Goal: Entertainment & Leisure: Browse casually

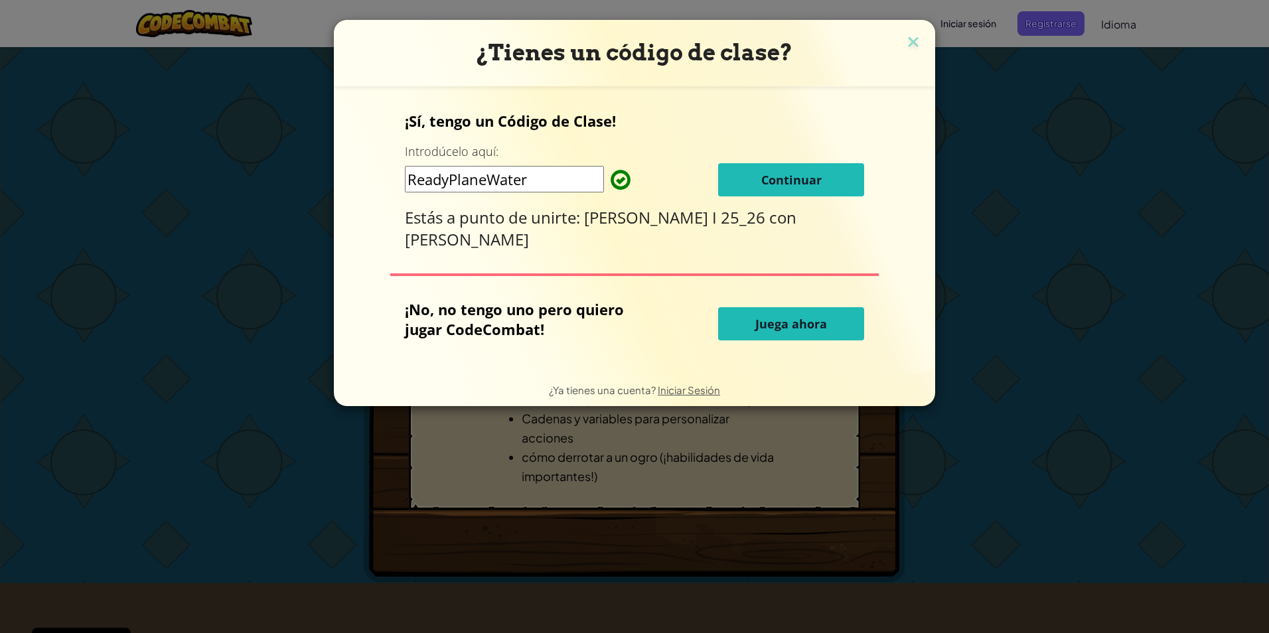
click at [829, 317] on button "Juega ahora" at bounding box center [791, 323] width 146 height 33
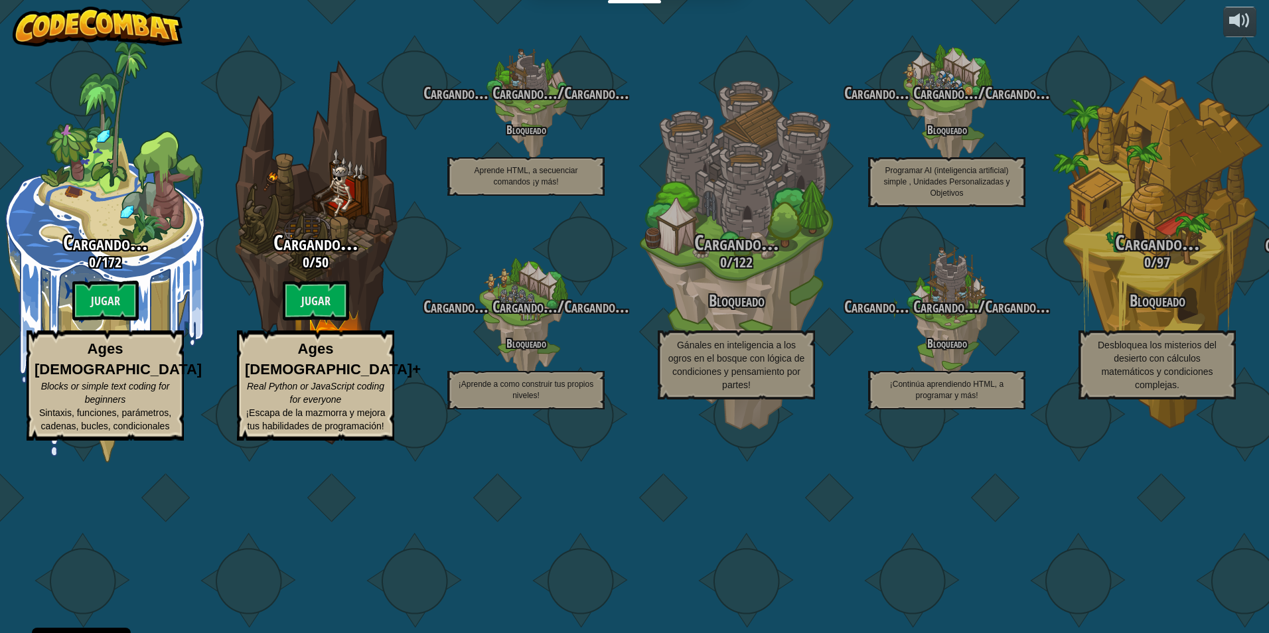
select select "es-ES"
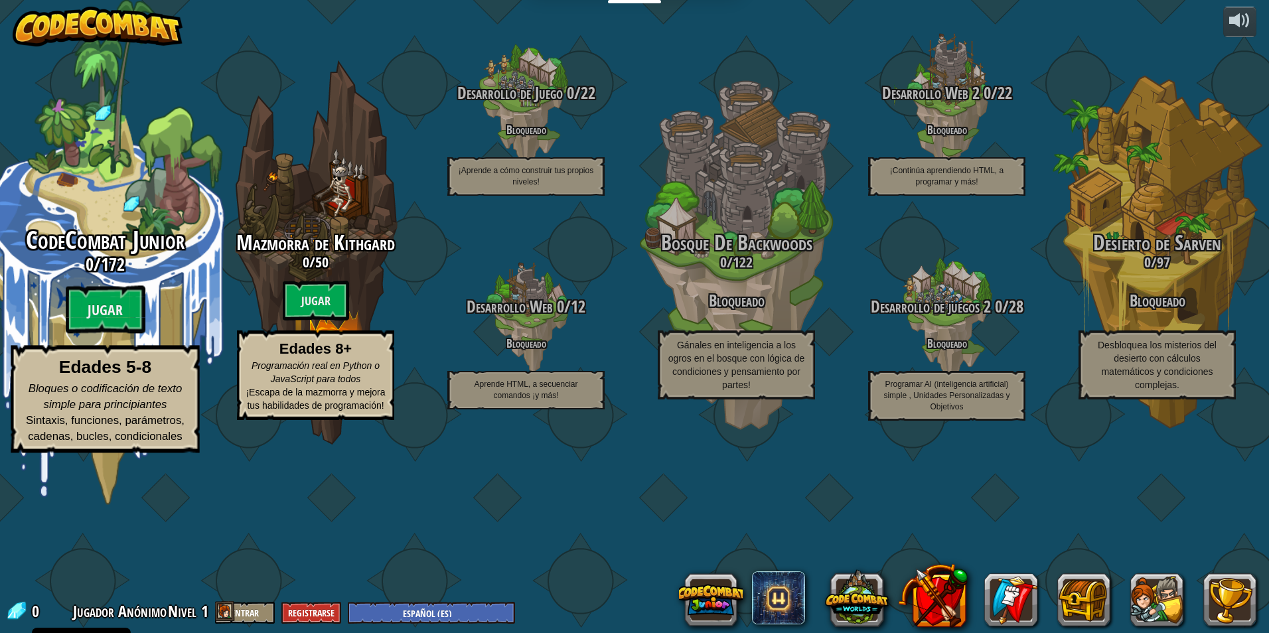
click at [107, 276] on span "172" at bounding box center [113, 264] width 24 height 24
select select "es-ES"
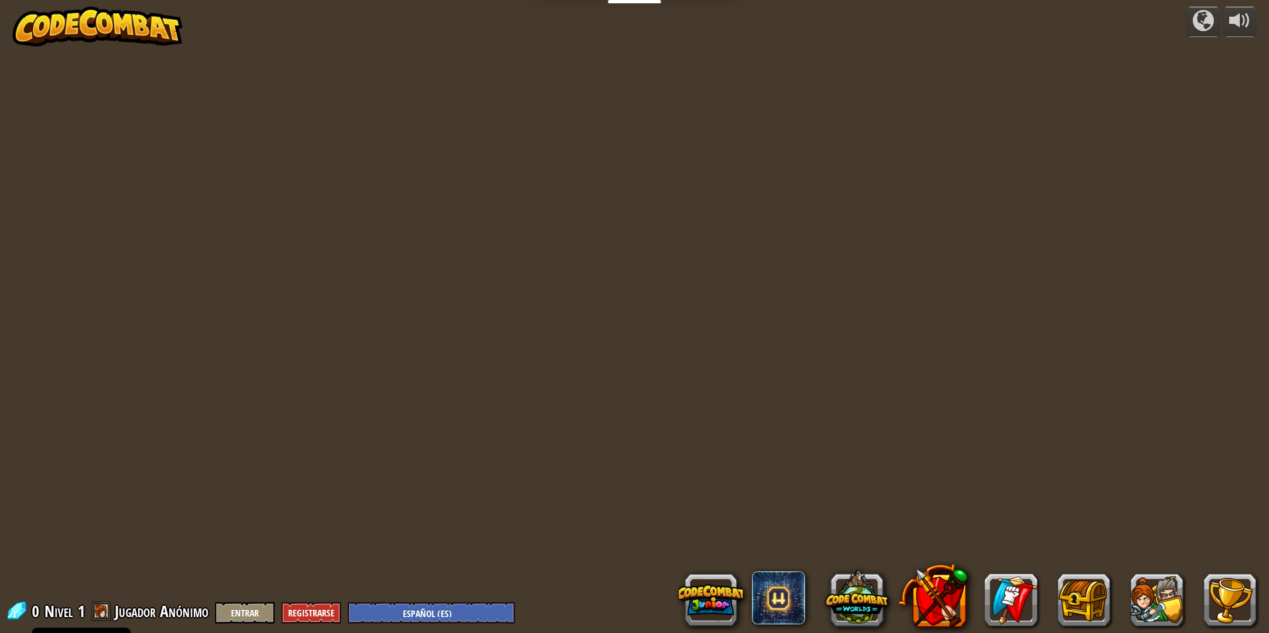
select select "es-ES"
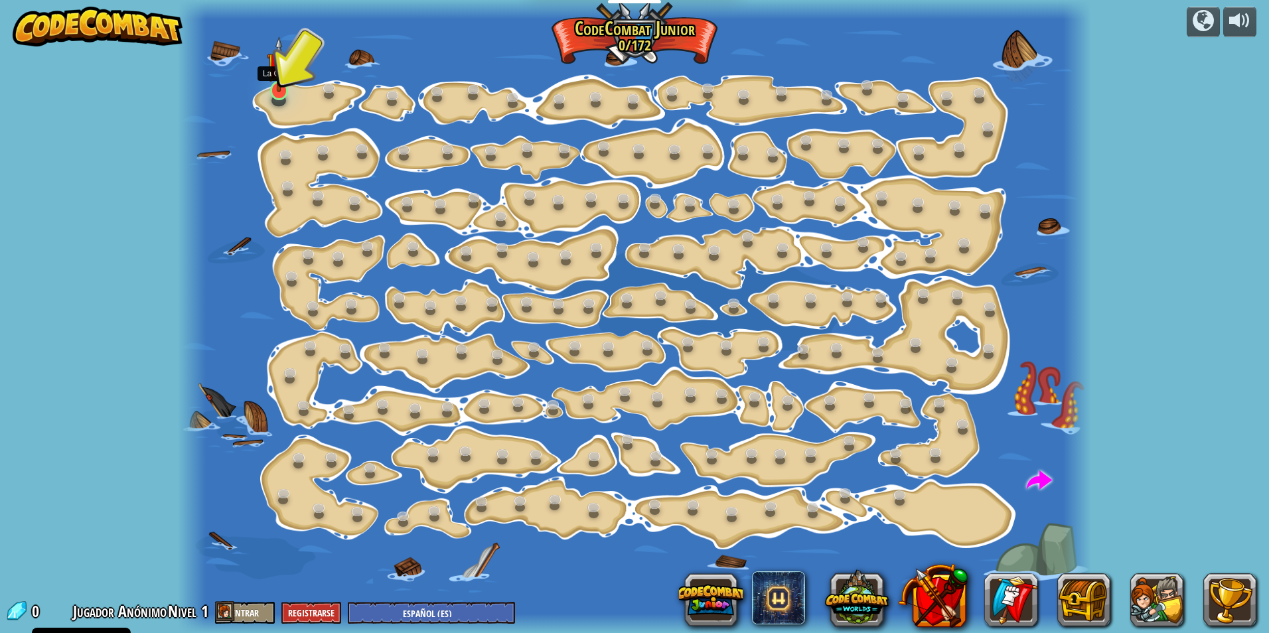
click at [276, 84] on img at bounding box center [279, 65] width 25 height 56
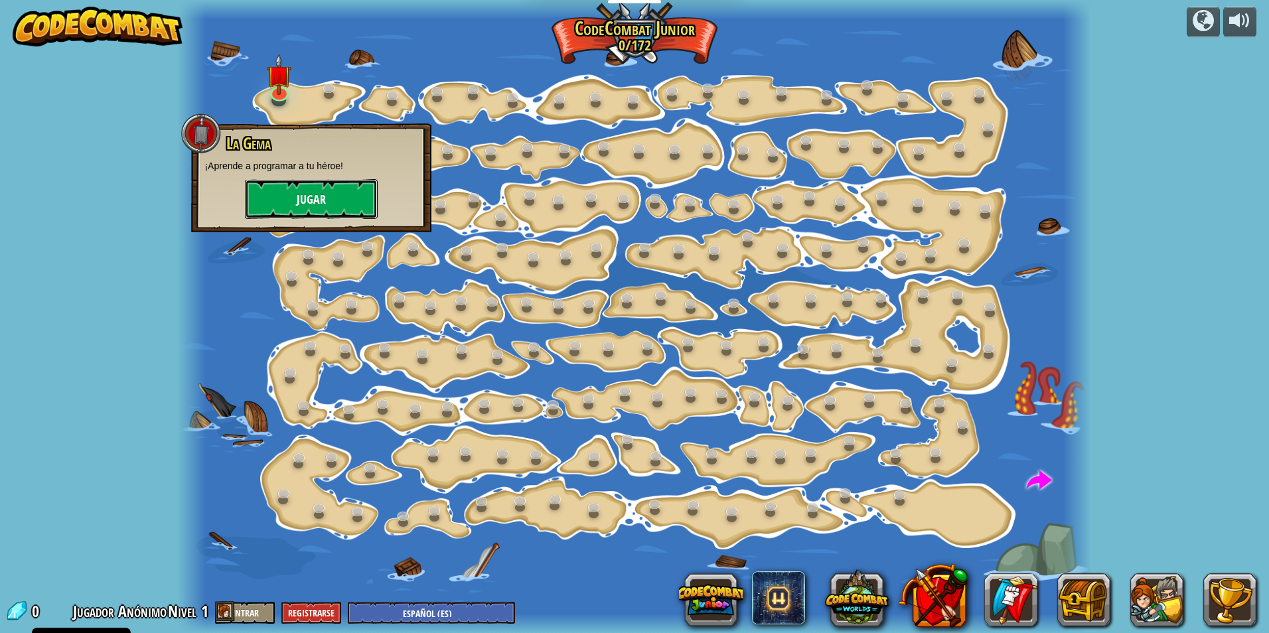
click at [325, 187] on button "Jugar" at bounding box center [311, 199] width 133 height 40
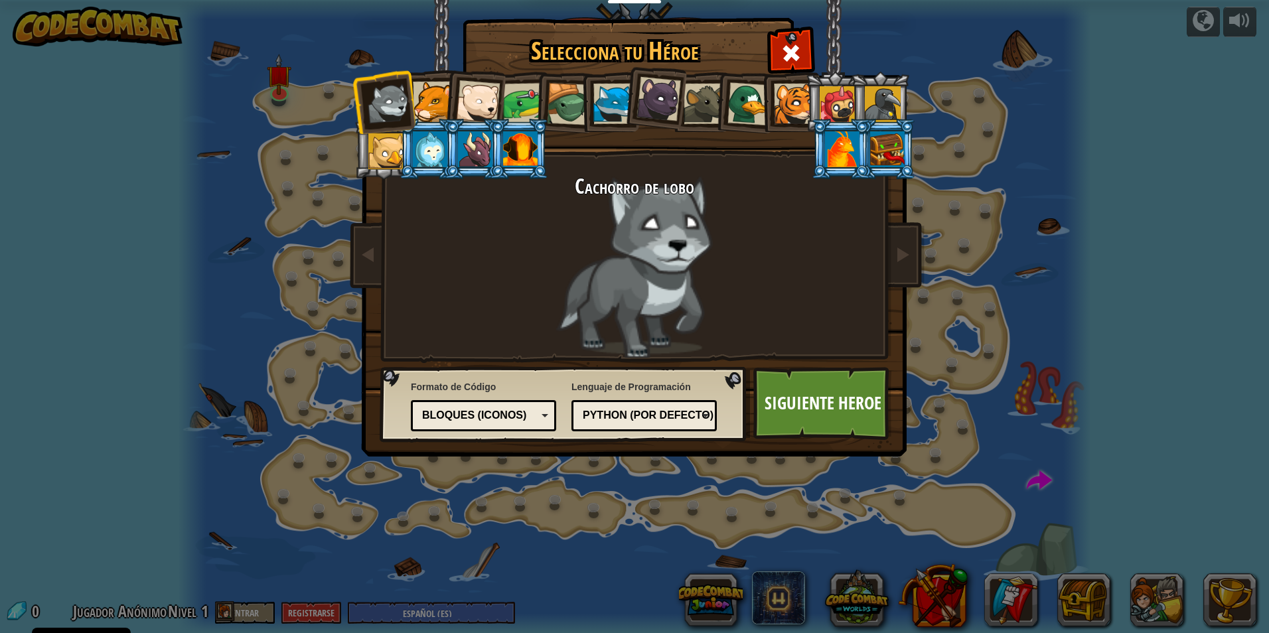
click at [530, 96] on div at bounding box center [523, 103] width 41 height 41
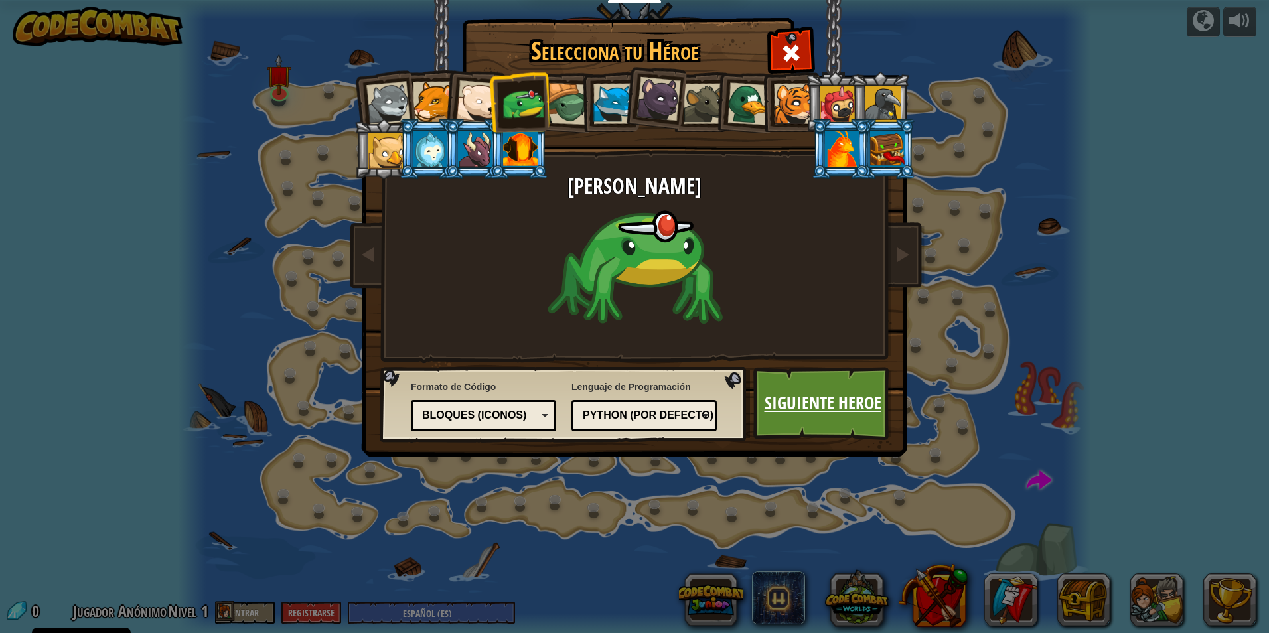
click at [803, 376] on link "Siguiente Heroe" at bounding box center [823, 403] width 139 height 73
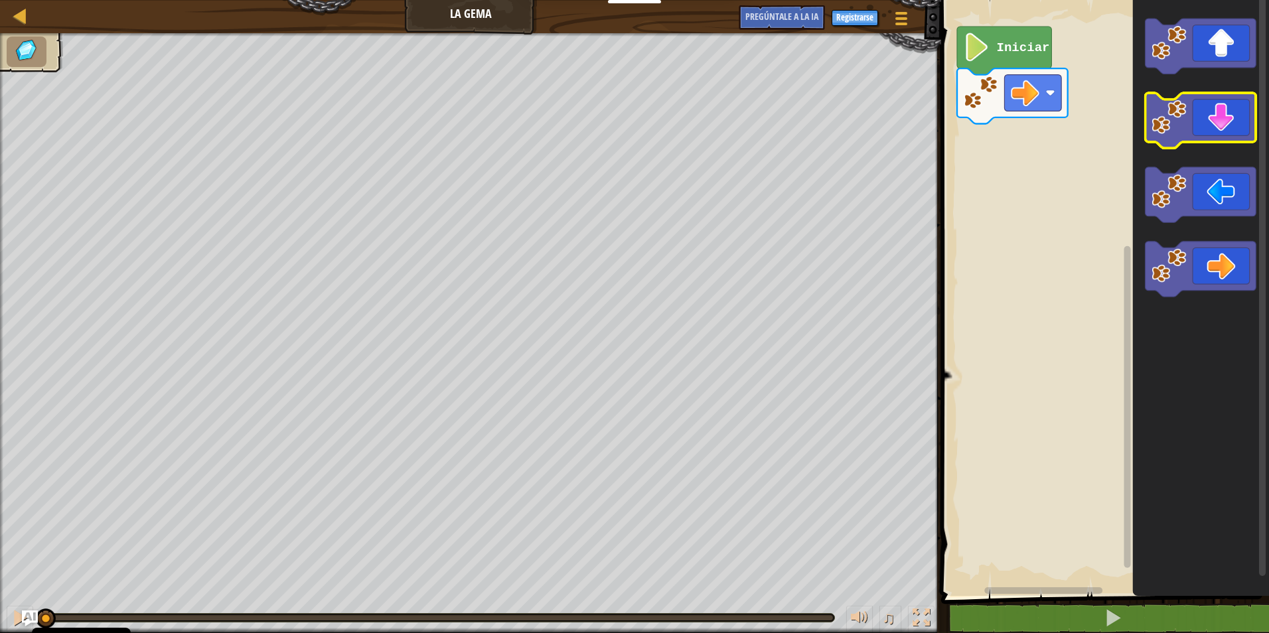
click at [1172, 120] on image "Espacio de trabajo de Blockly" at bounding box center [1169, 117] width 35 height 35
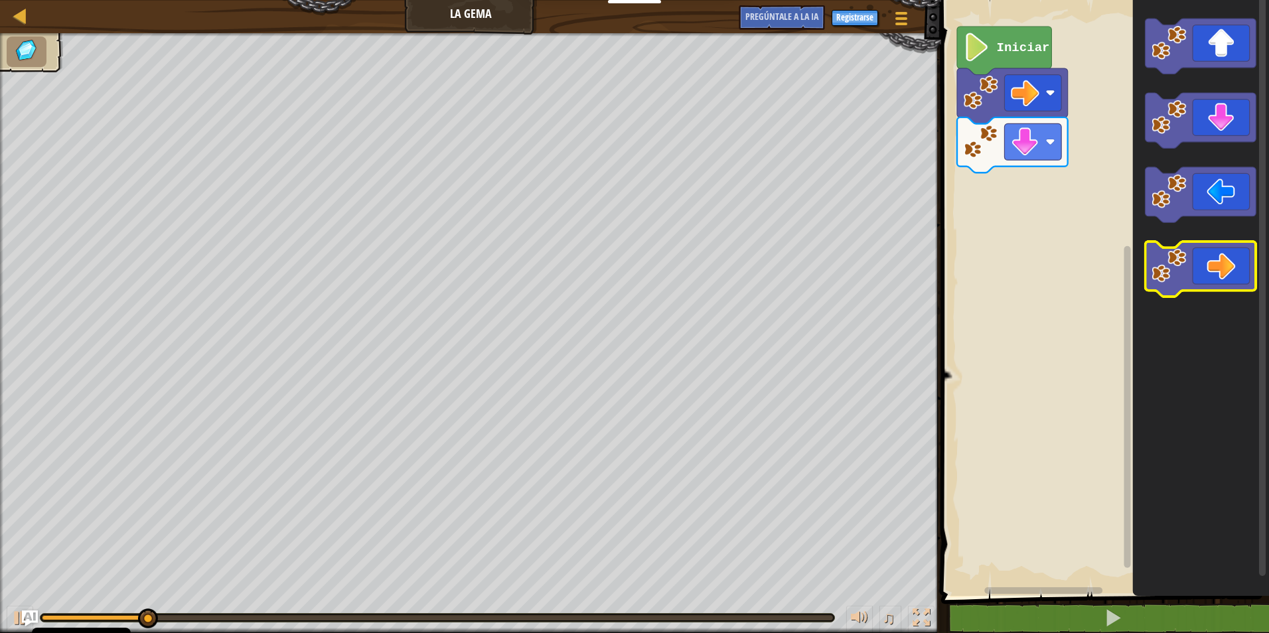
click at [1150, 268] on icon "Espacio de trabajo de Blockly" at bounding box center [1201, 269] width 111 height 55
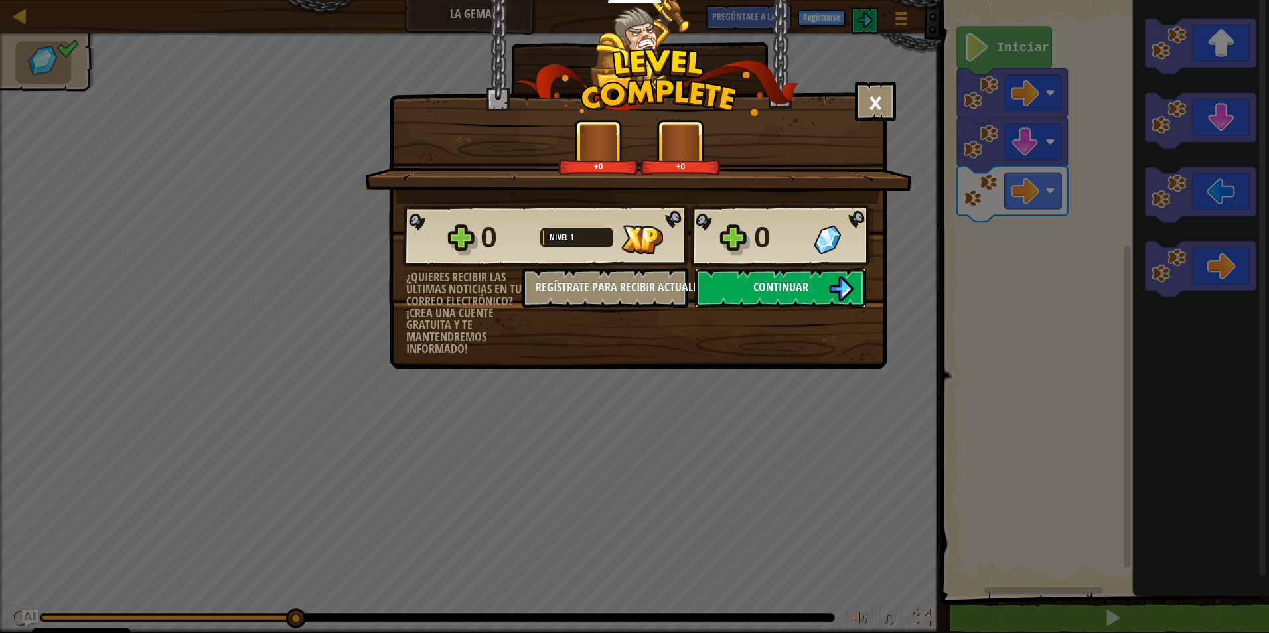
click at [814, 282] on button "Continuar" at bounding box center [780, 288] width 171 height 40
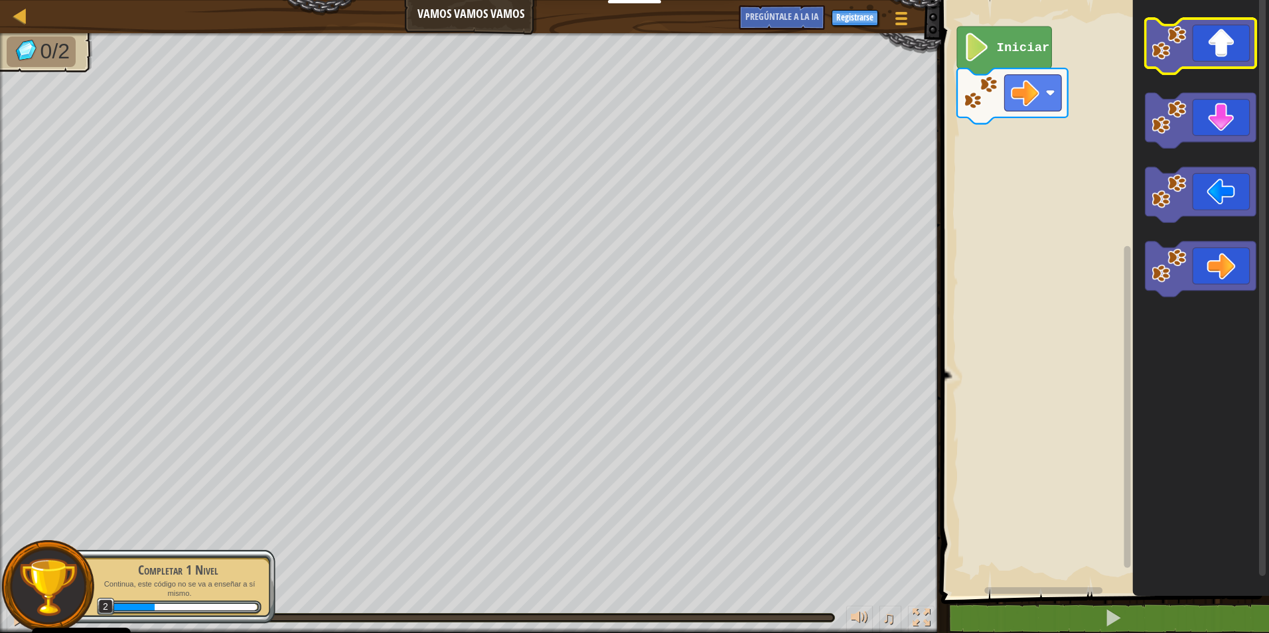
click at [1180, 40] on image "Espacio de trabajo de Blockly" at bounding box center [1169, 42] width 35 height 35
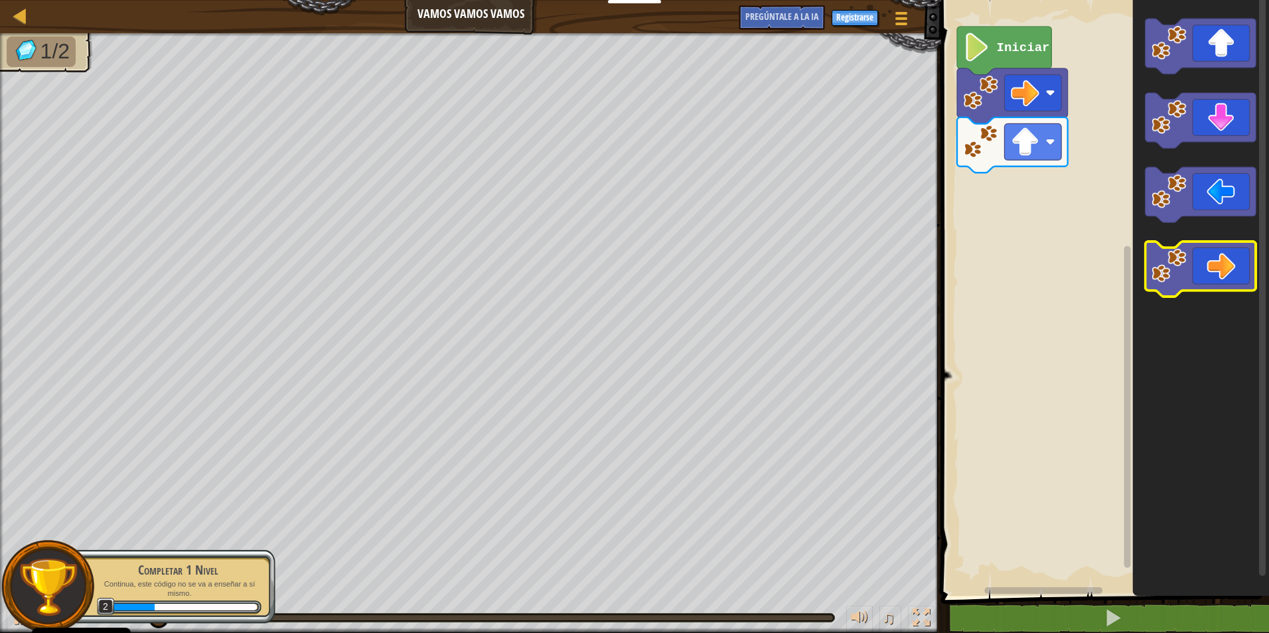
click at [1196, 273] on icon "Espacio de trabajo de Blockly" at bounding box center [1201, 269] width 111 height 55
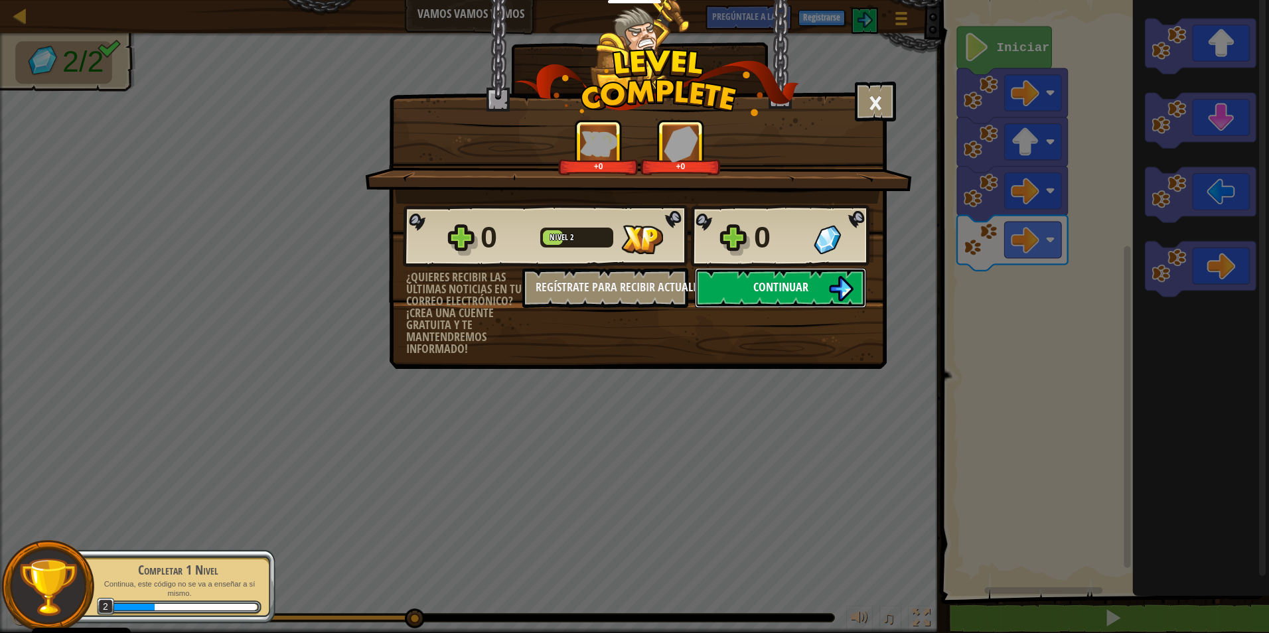
click at [837, 289] on img at bounding box center [841, 288] width 25 height 25
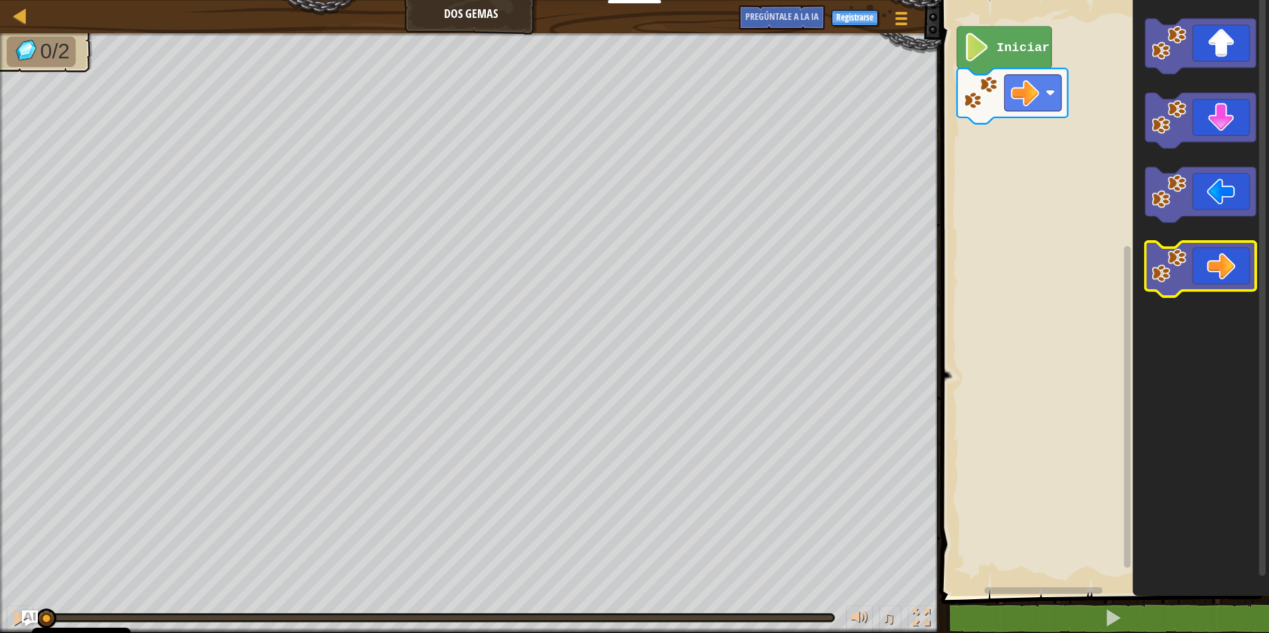
click at [1172, 272] on image "Espacio de trabajo de Blockly" at bounding box center [1169, 265] width 35 height 35
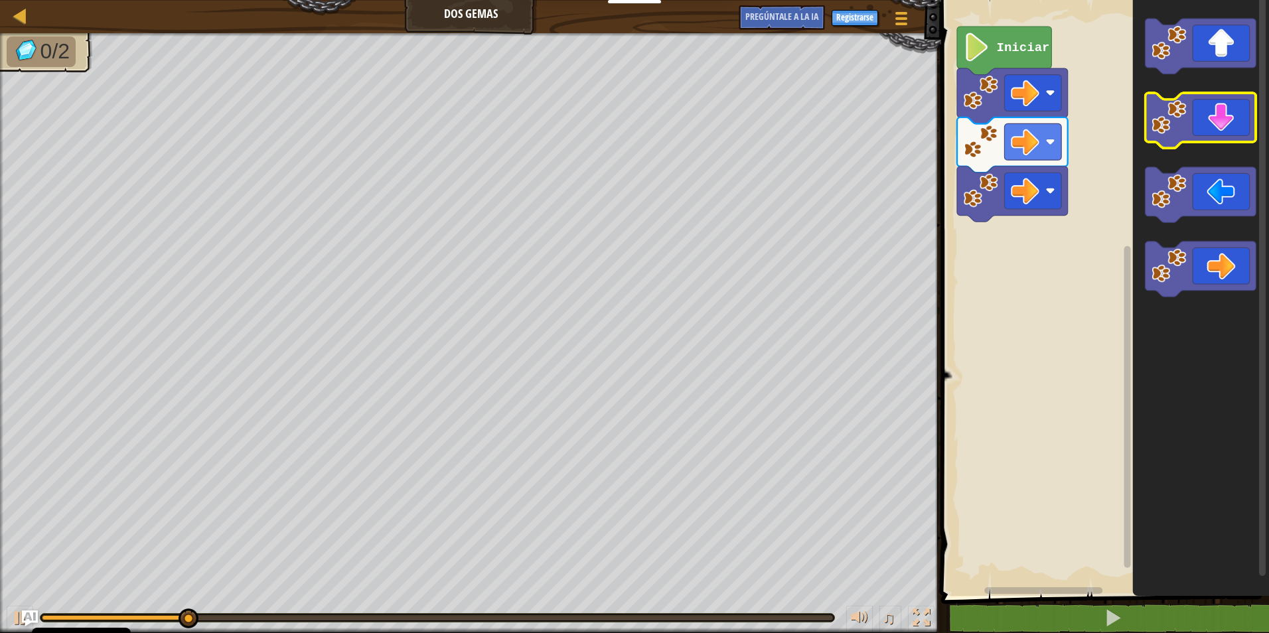
click at [1172, 104] on image "Espacio de trabajo de Blockly" at bounding box center [1169, 117] width 35 height 35
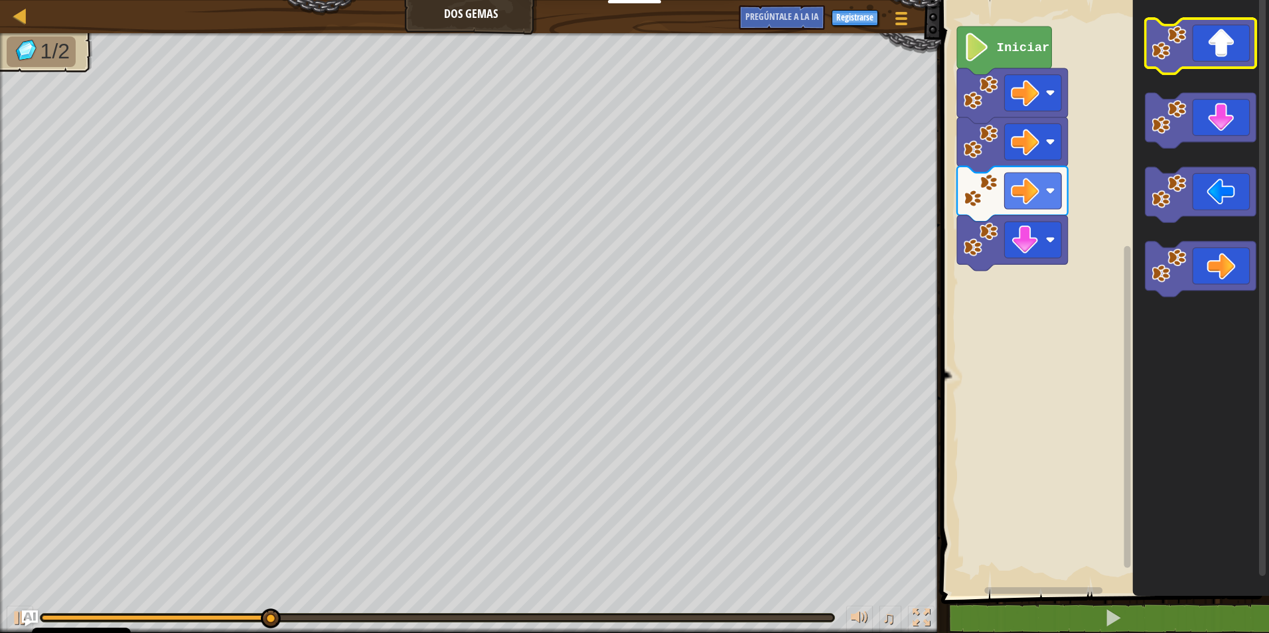
click at [1167, 43] on image "Espacio de trabajo de Blockly" at bounding box center [1169, 42] width 35 height 35
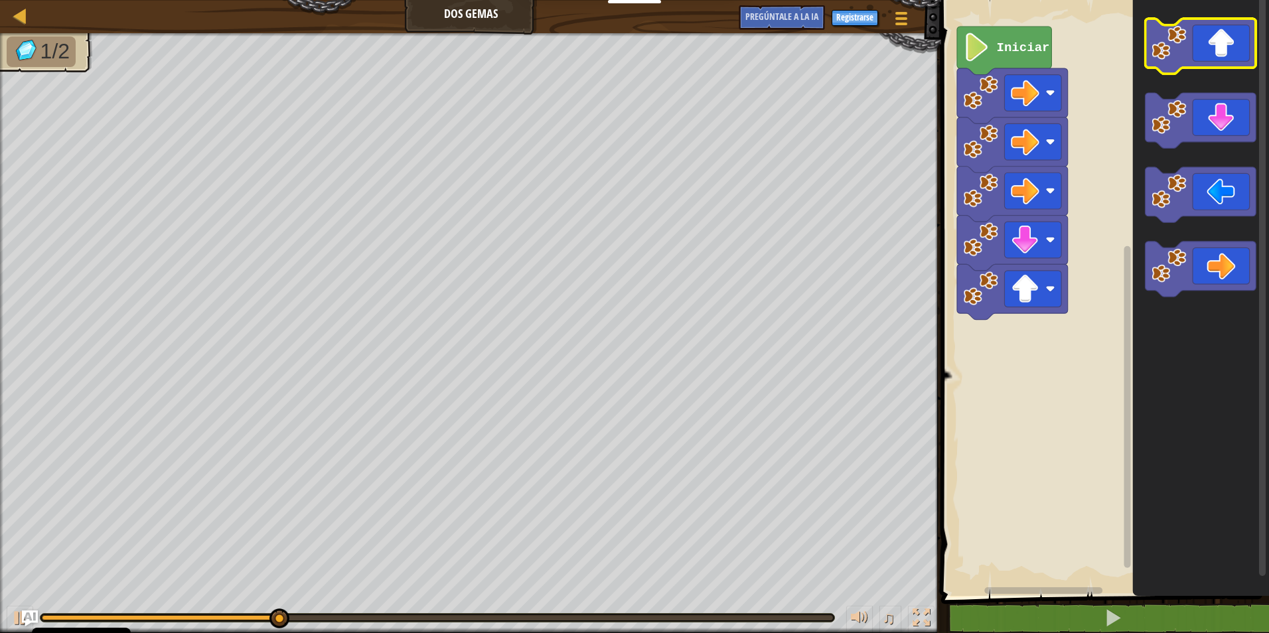
click at [1167, 43] on image "Espacio de trabajo de Blockly" at bounding box center [1169, 42] width 35 height 35
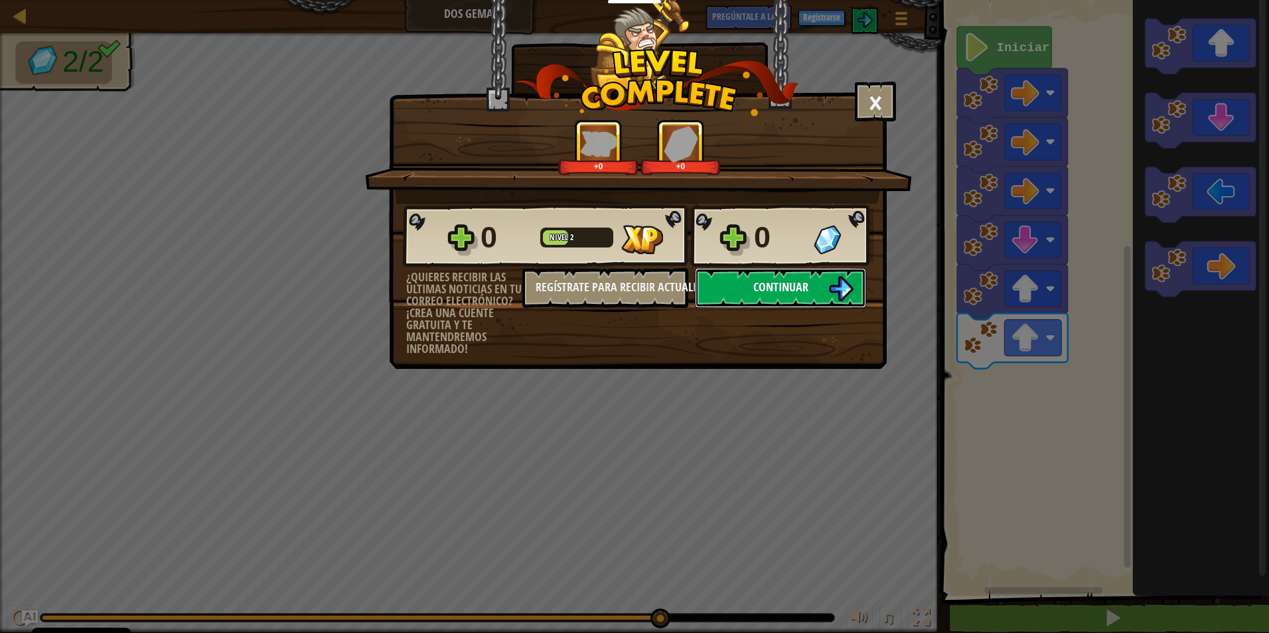
click at [783, 280] on span "Continuar" at bounding box center [781, 287] width 55 height 17
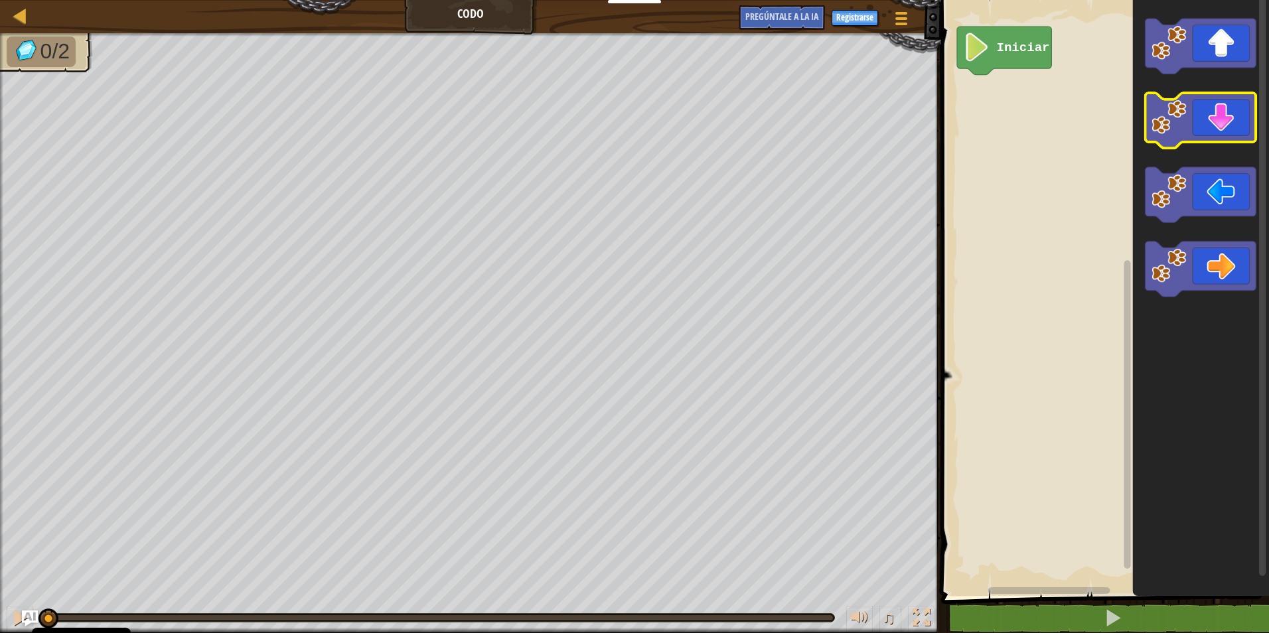
click at [1182, 104] on image "Espacio de trabajo de Blockly" at bounding box center [1169, 117] width 35 height 35
click at [1177, 111] on image "Espacio de trabajo de Blockly" at bounding box center [1169, 117] width 35 height 35
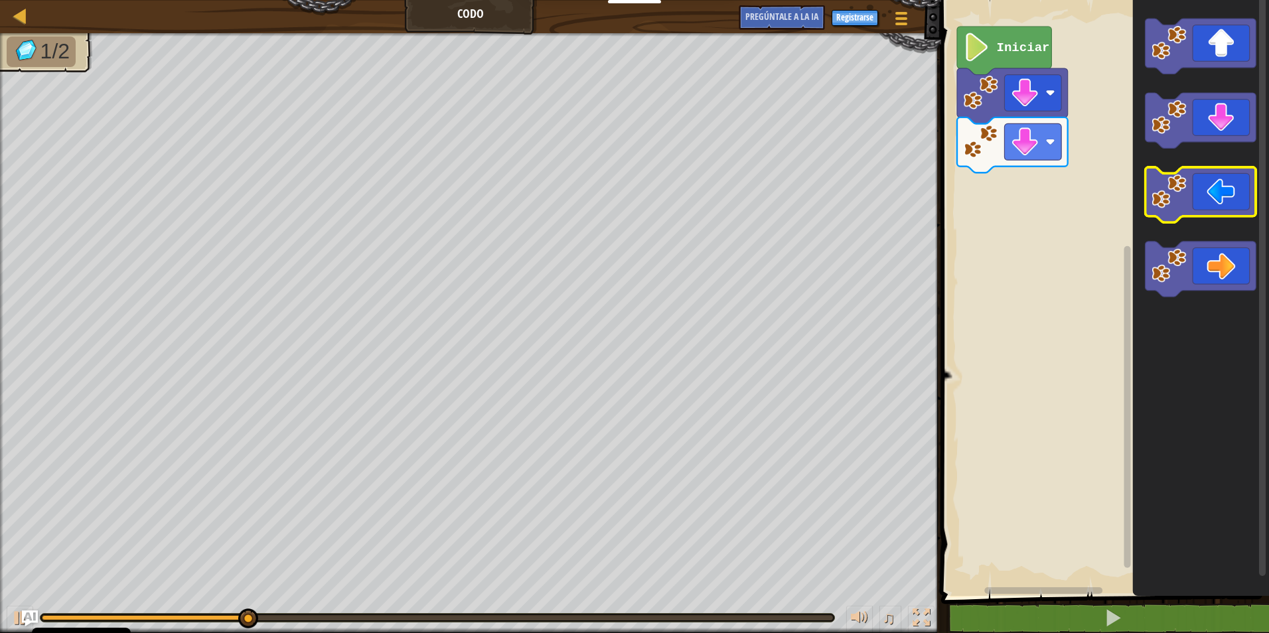
click at [1146, 216] on rect "Espacio de trabajo de Blockly" at bounding box center [1201, 194] width 111 height 55
click at [1158, 210] on icon "Espacio de trabajo de Blockly" at bounding box center [1201, 194] width 111 height 55
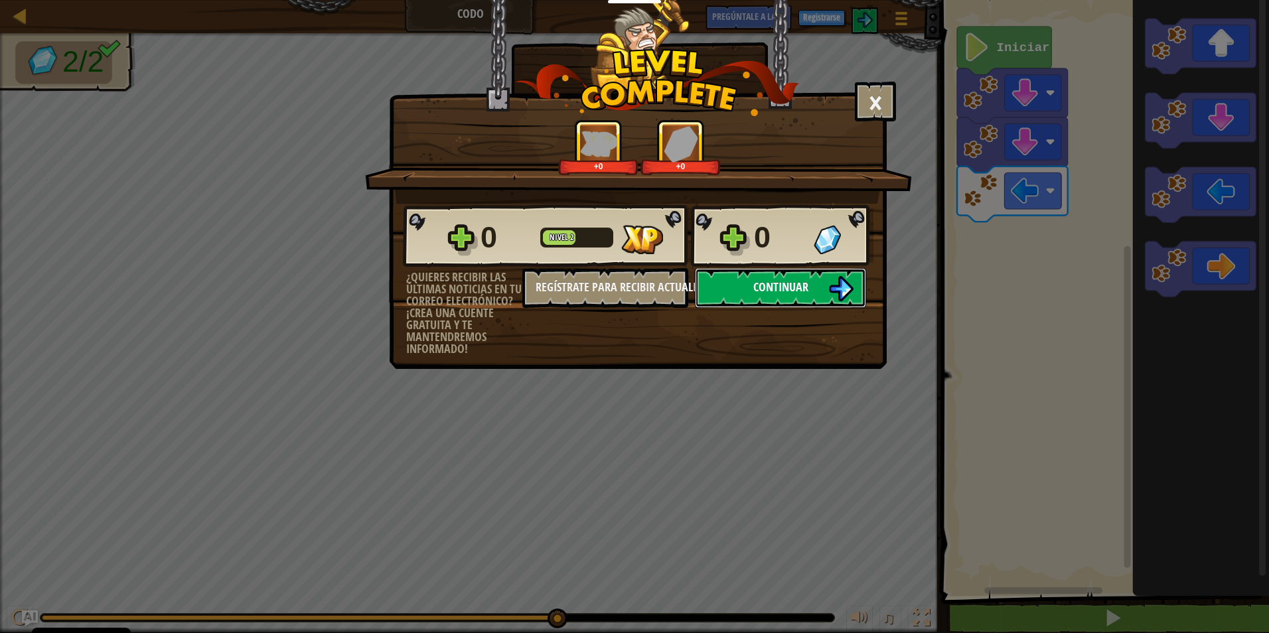
click at [819, 275] on button "Continuar" at bounding box center [780, 288] width 171 height 40
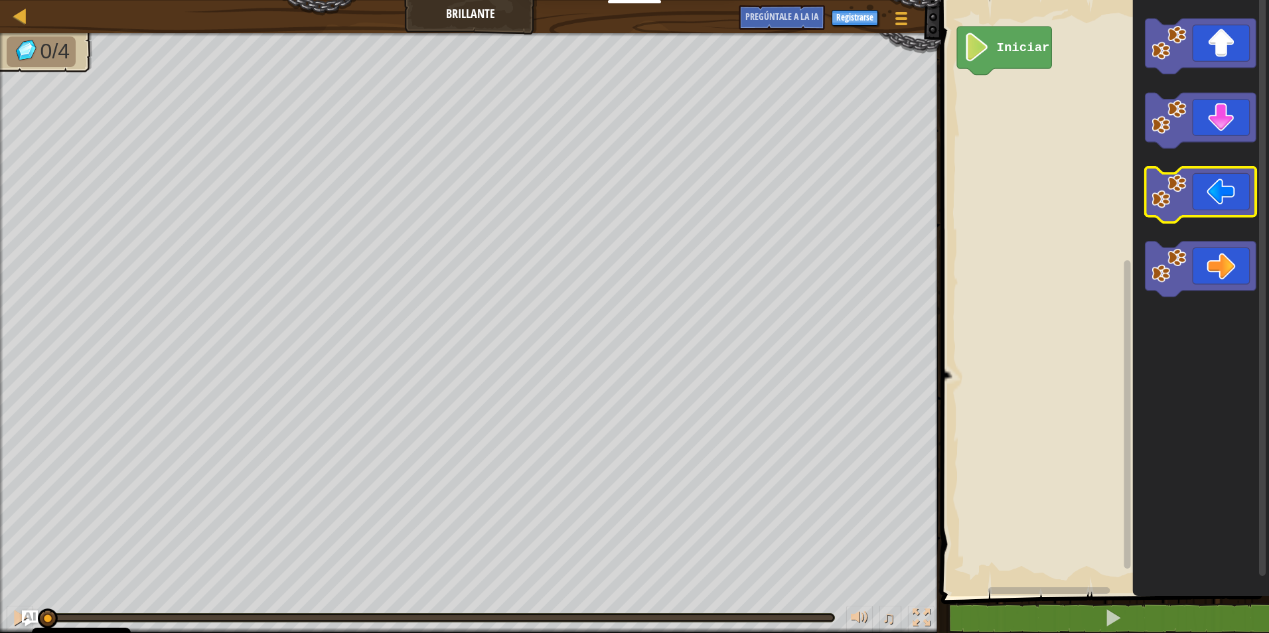
click at [1166, 198] on image "Espacio de trabajo de Blockly" at bounding box center [1169, 191] width 35 height 35
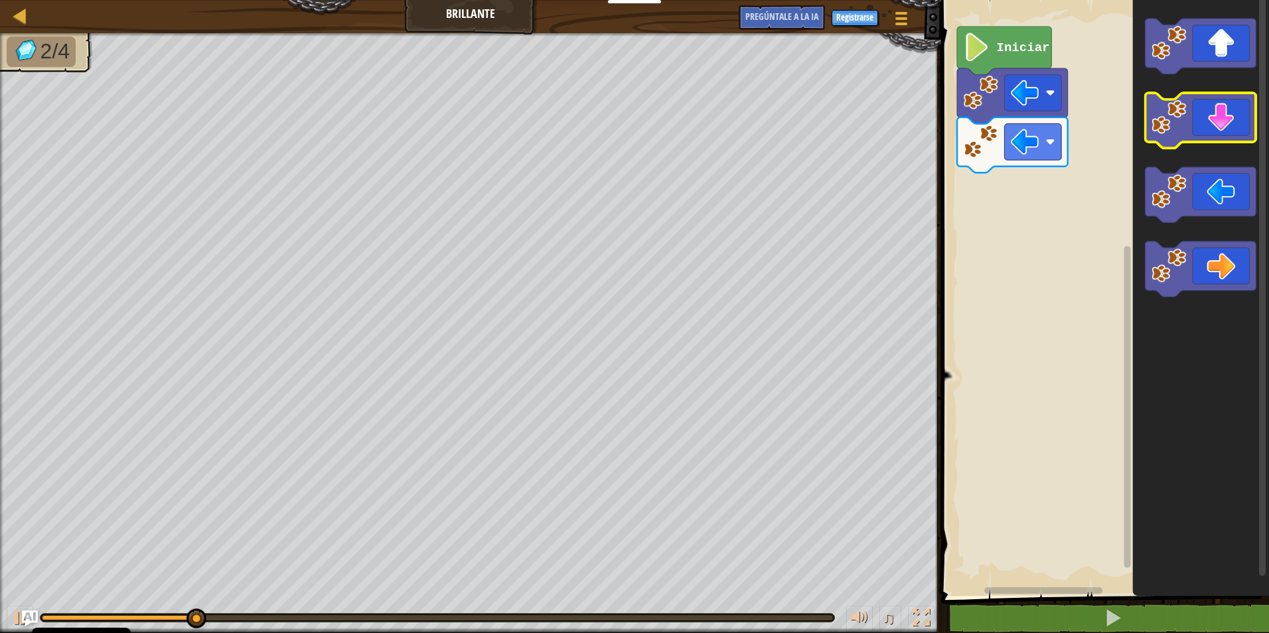
click at [1169, 118] on image "Espacio de trabajo de Blockly" at bounding box center [1169, 117] width 35 height 35
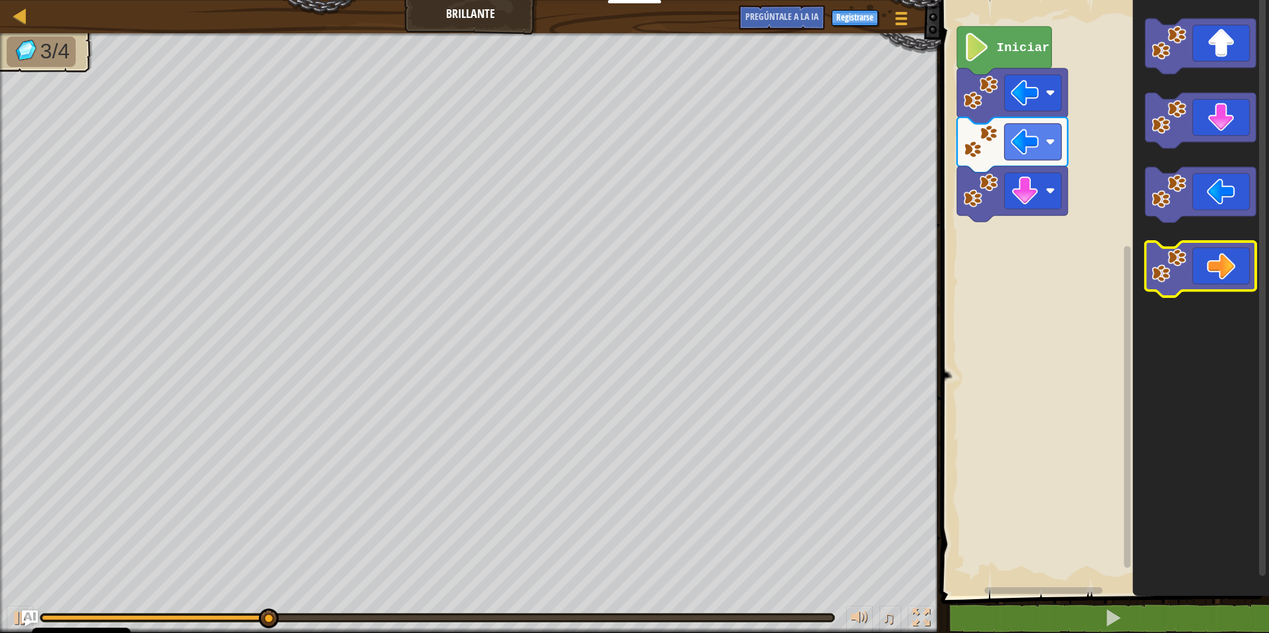
click at [1194, 283] on icon "Espacio de trabajo de Blockly" at bounding box center [1201, 269] width 111 height 55
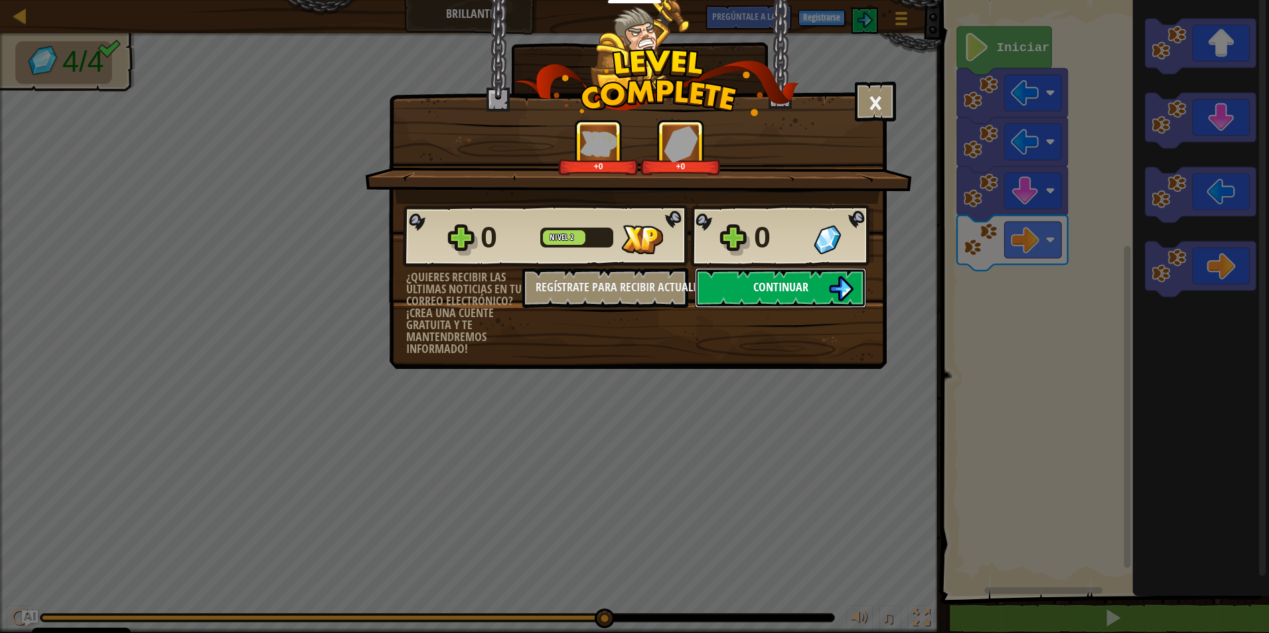
click at [828, 281] on button "Continuar" at bounding box center [780, 288] width 171 height 40
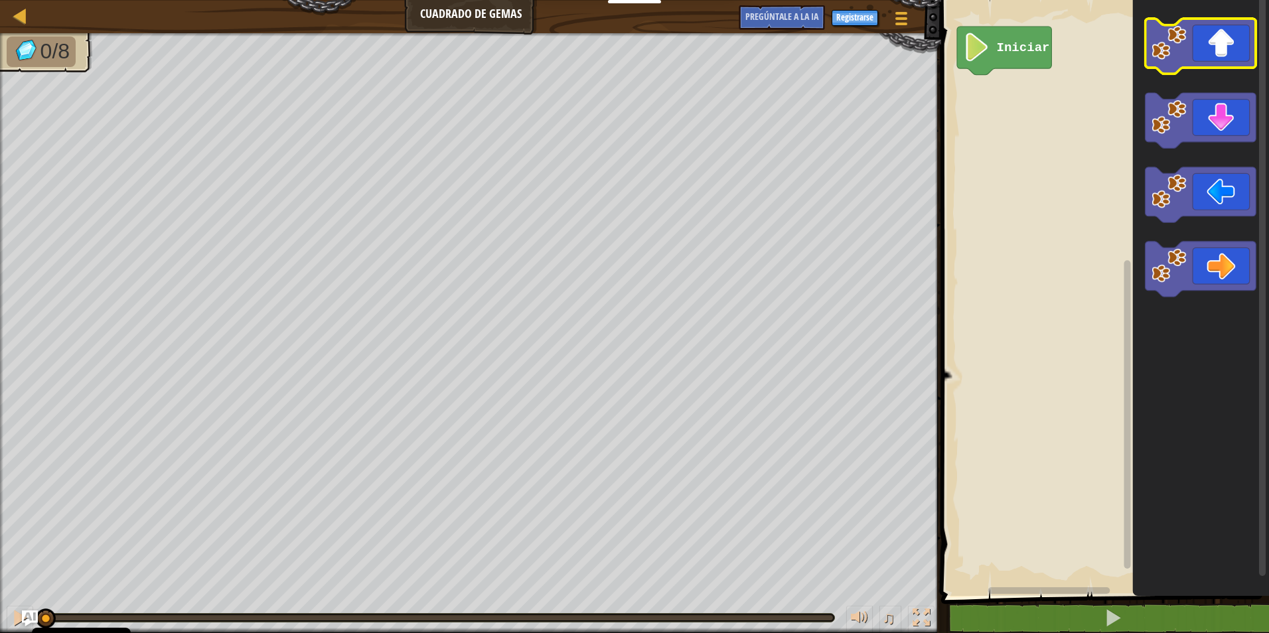
click at [1178, 40] on image "Espacio de trabajo de Blockly" at bounding box center [1169, 42] width 35 height 35
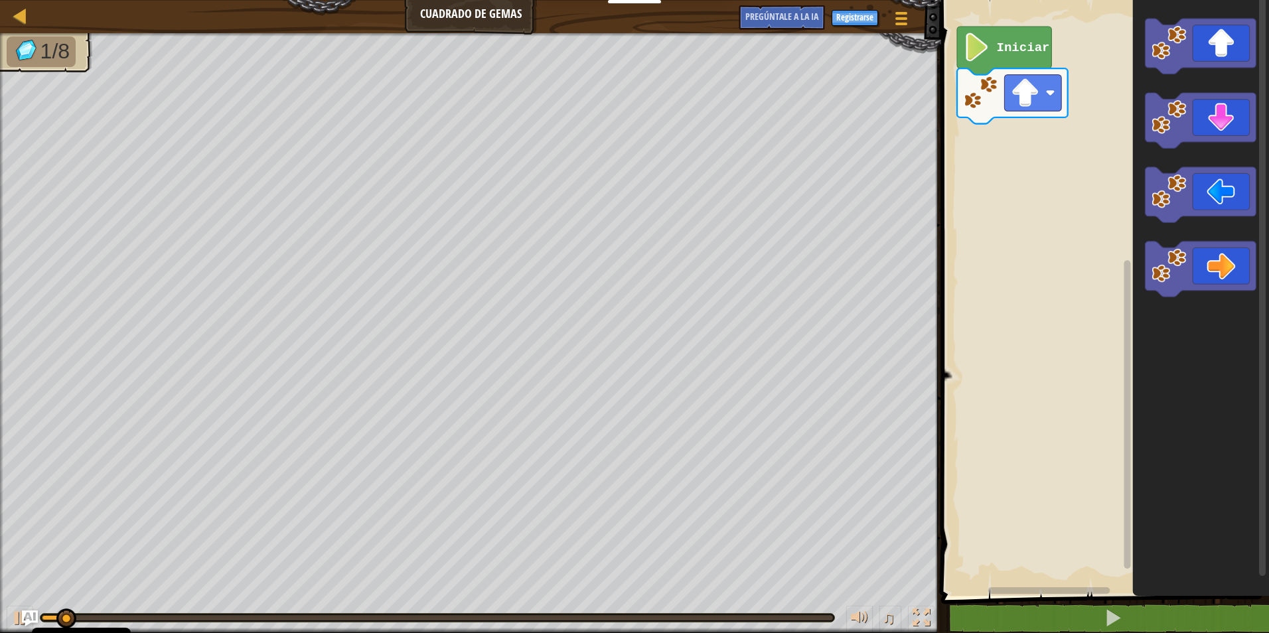
click at [1145, 208] on icon "Espacio de trabajo de Blockly" at bounding box center [1201, 294] width 136 height 603
click at [1147, 207] on icon "Espacio de trabajo de Blockly" at bounding box center [1201, 194] width 111 height 55
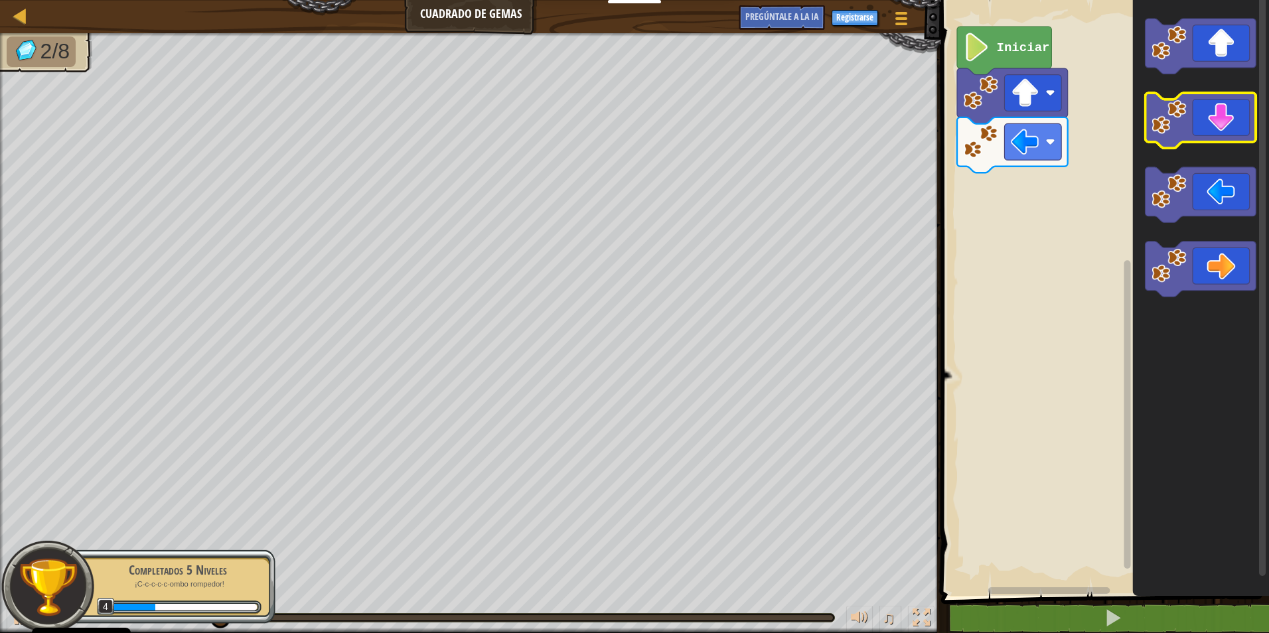
click at [1178, 123] on image "Espacio de trabajo de Blockly" at bounding box center [1169, 117] width 35 height 35
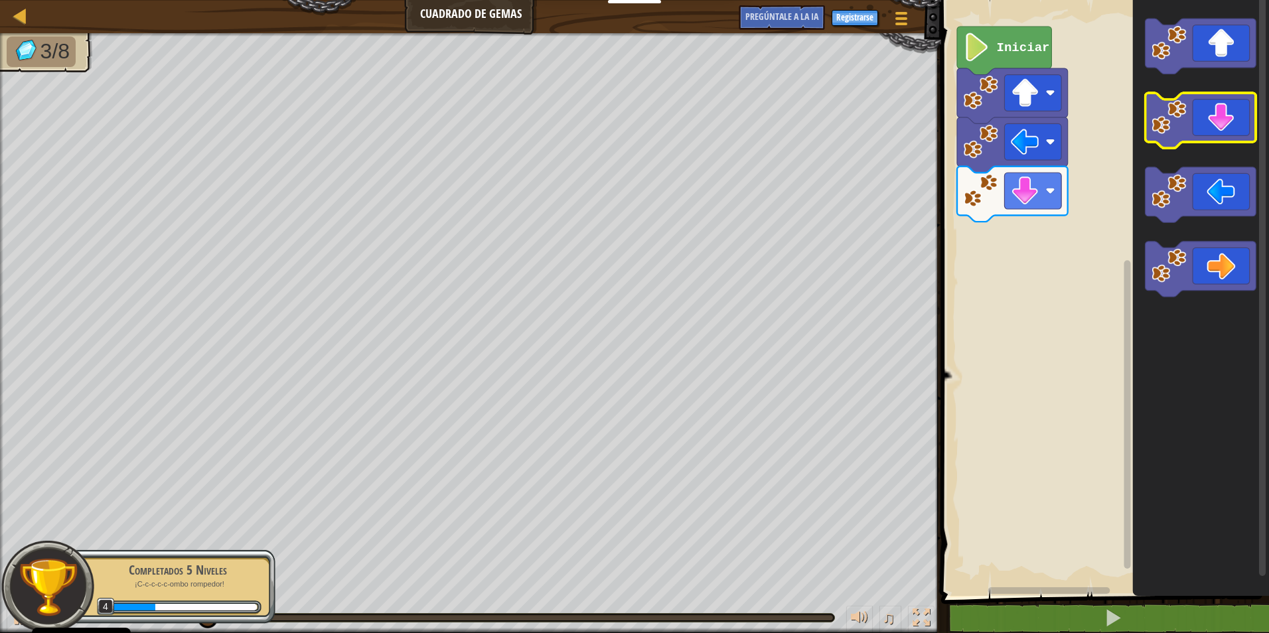
click at [1178, 123] on image "Espacio de trabajo de Blockly" at bounding box center [1169, 117] width 35 height 35
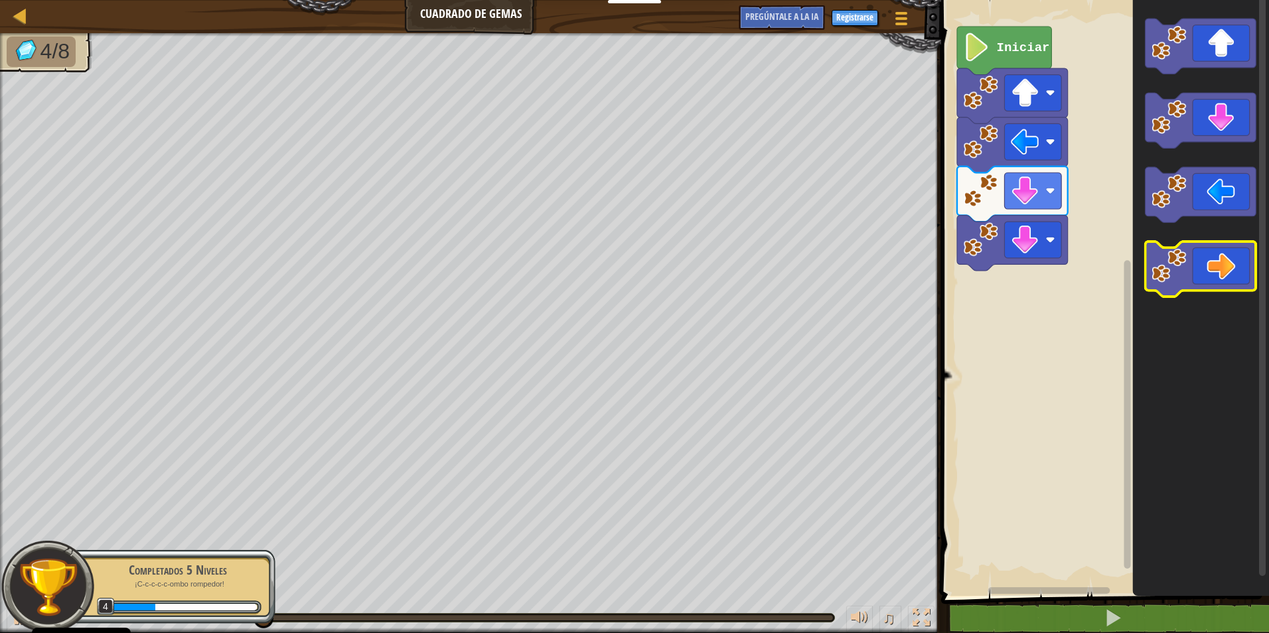
click at [1166, 260] on image "Espacio de trabajo de Blockly" at bounding box center [1169, 265] width 35 height 35
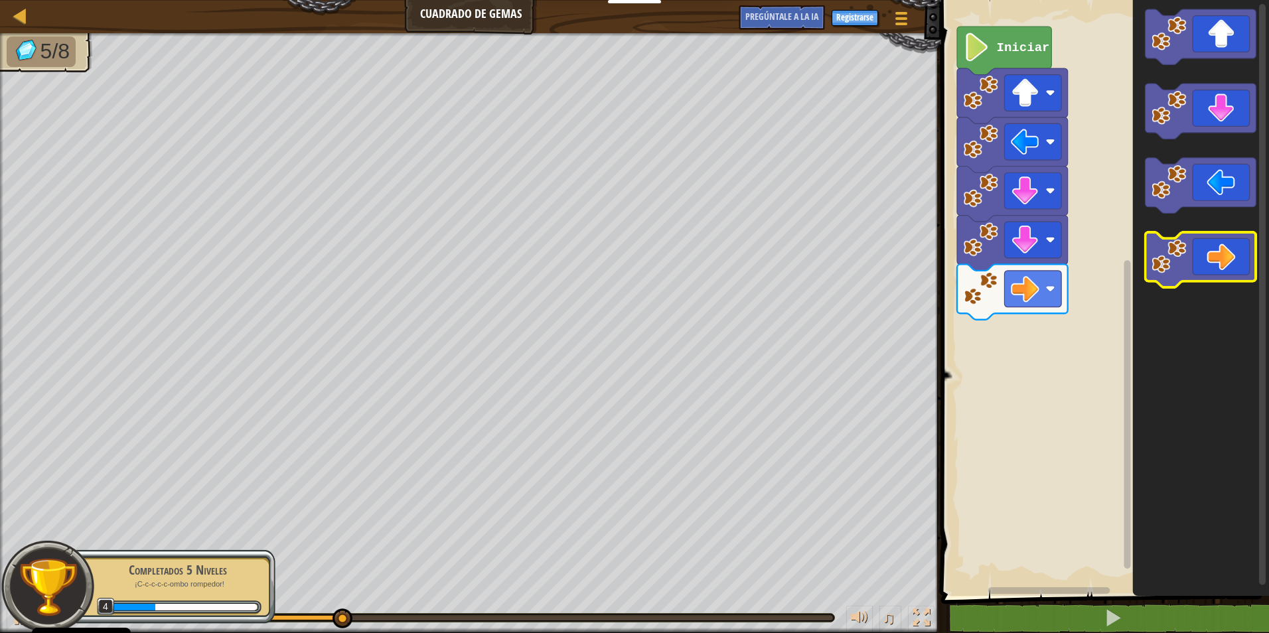
click at [1157, 268] on image "Espacio de trabajo de Blockly" at bounding box center [1169, 256] width 35 height 35
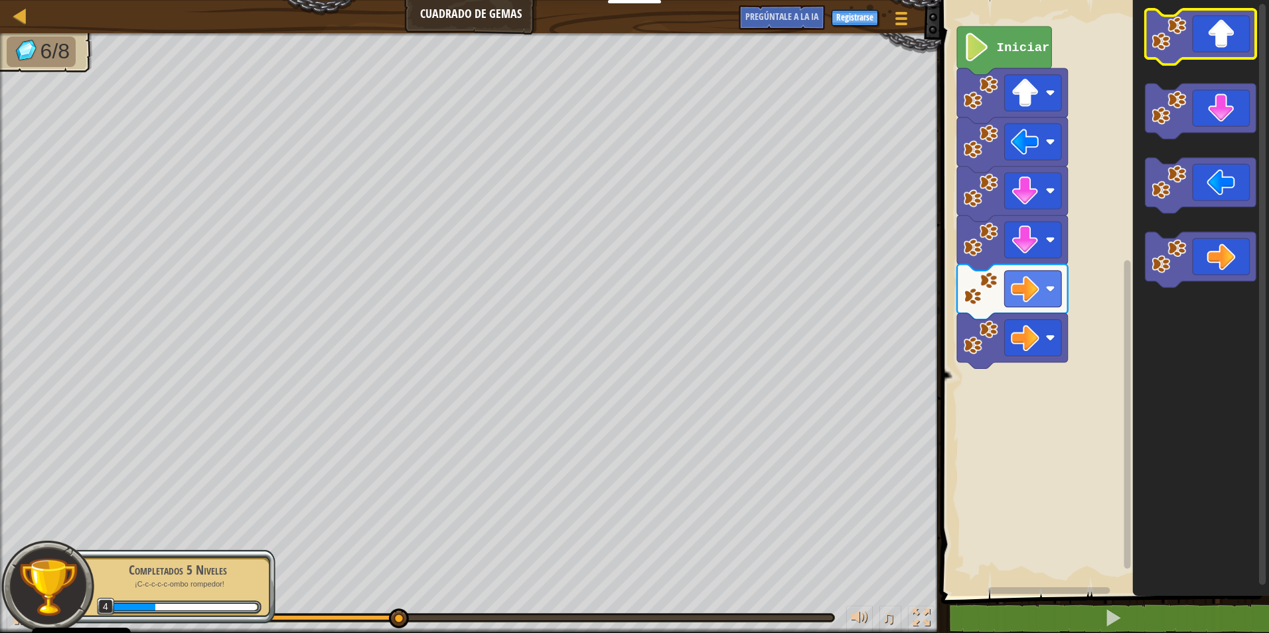
click at [1185, 37] on image "Espacio de trabajo de Blockly" at bounding box center [1169, 33] width 35 height 35
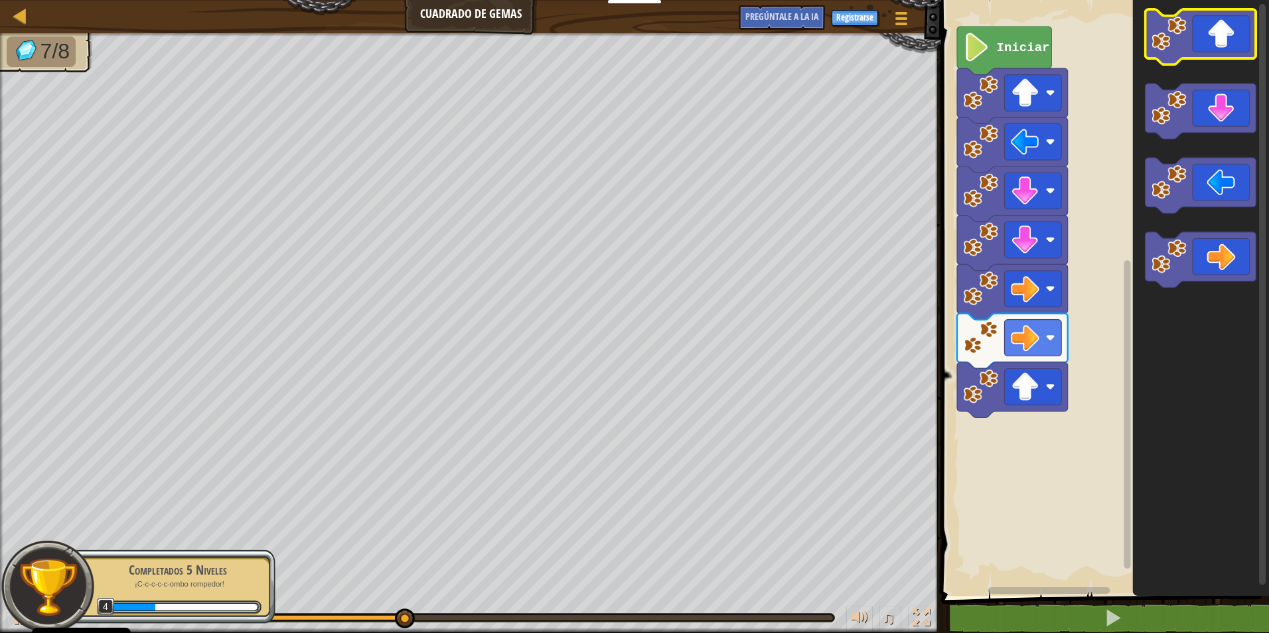
click at [1184, 37] on image "Espacio de trabajo de Blockly" at bounding box center [1169, 33] width 35 height 35
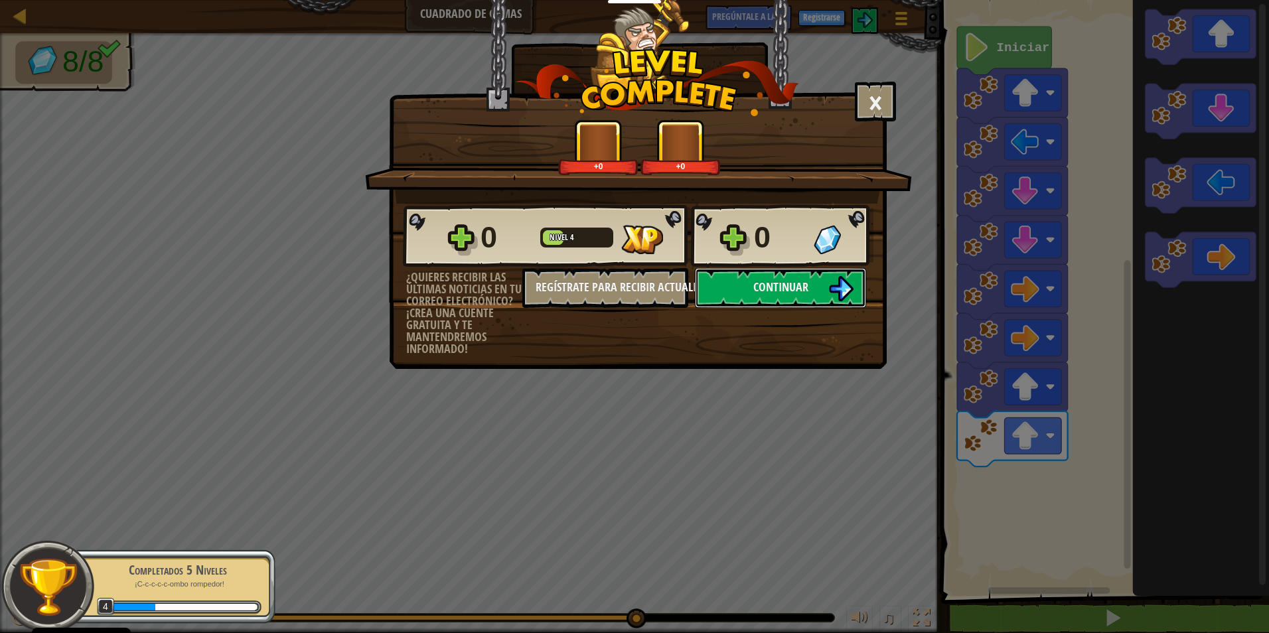
drag, startPoint x: 818, startPoint y: 276, endPoint x: 838, endPoint y: 218, distance: 61.1
click at [833, 240] on div "0 Nivel 4 0 ¿Quieres recibir las últimas noticias en tu correo electrónico? ¡Cr…" at bounding box center [638, 279] width 497 height 151
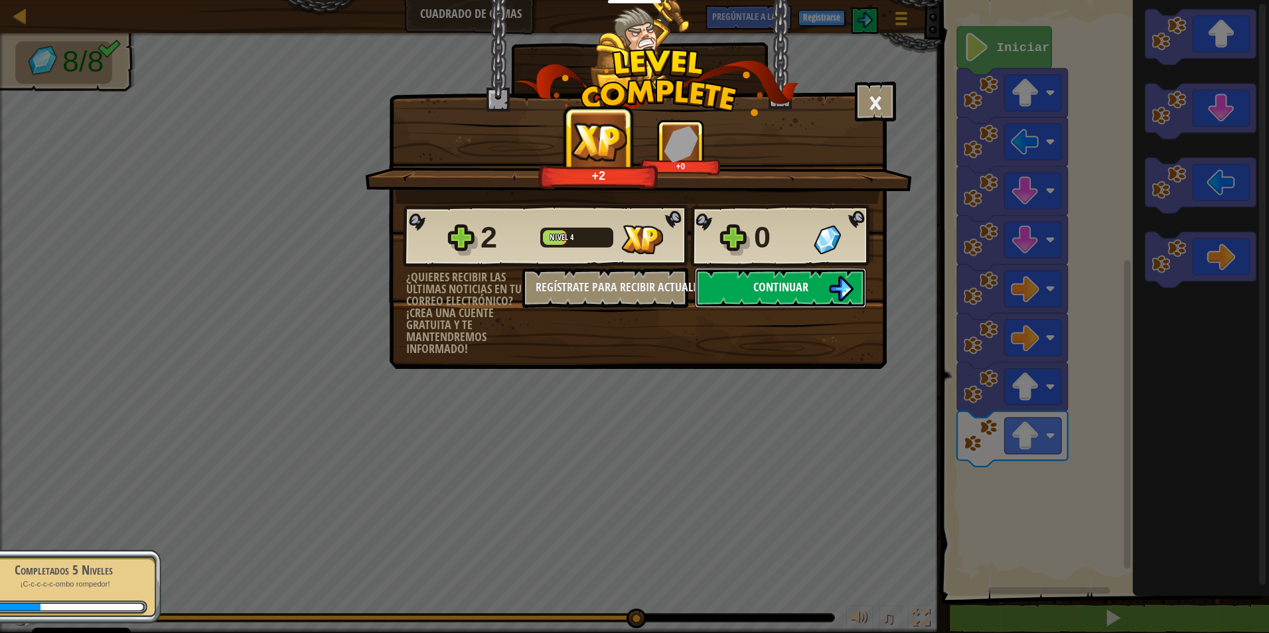
click at [784, 283] on span "Continuar" at bounding box center [781, 287] width 55 height 17
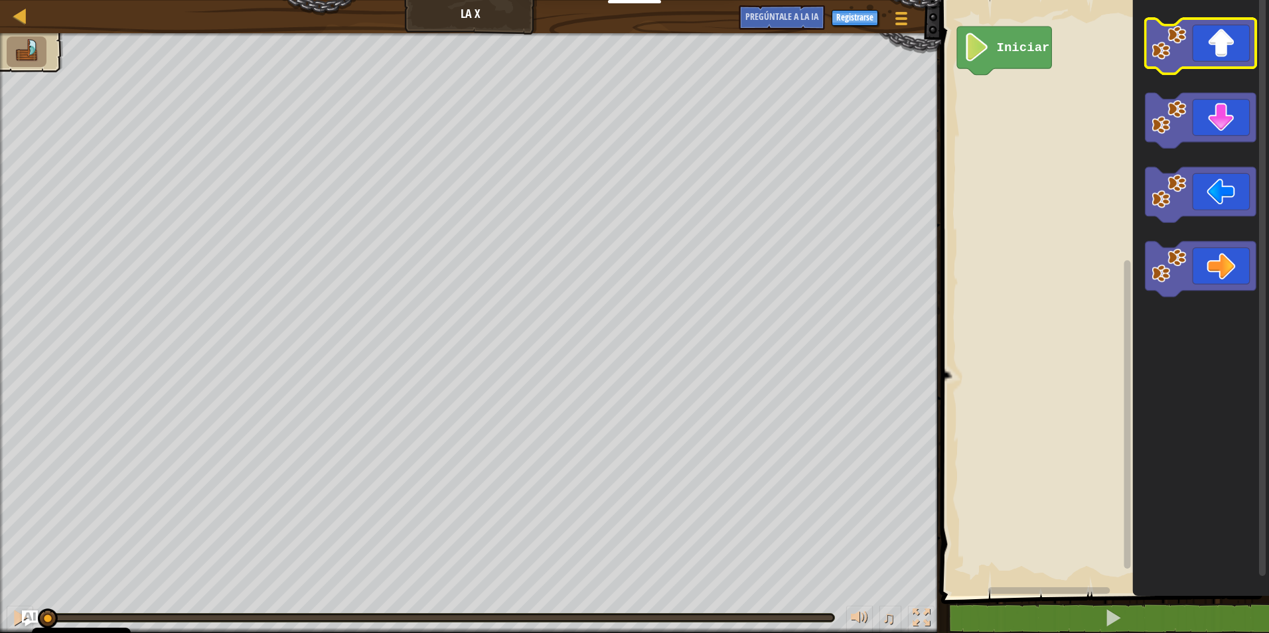
click at [1147, 45] on icon "Espacio de trabajo de Blockly" at bounding box center [1201, 46] width 111 height 55
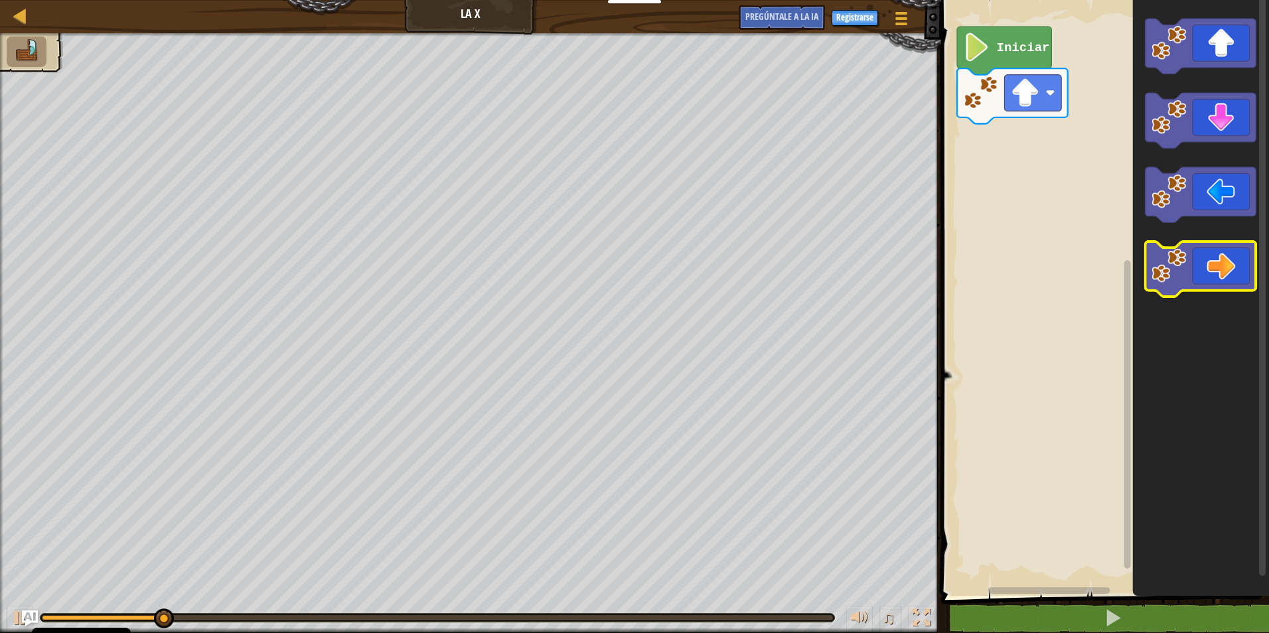
click at [1149, 273] on icon "Espacio de trabajo de Blockly" at bounding box center [1201, 269] width 111 height 55
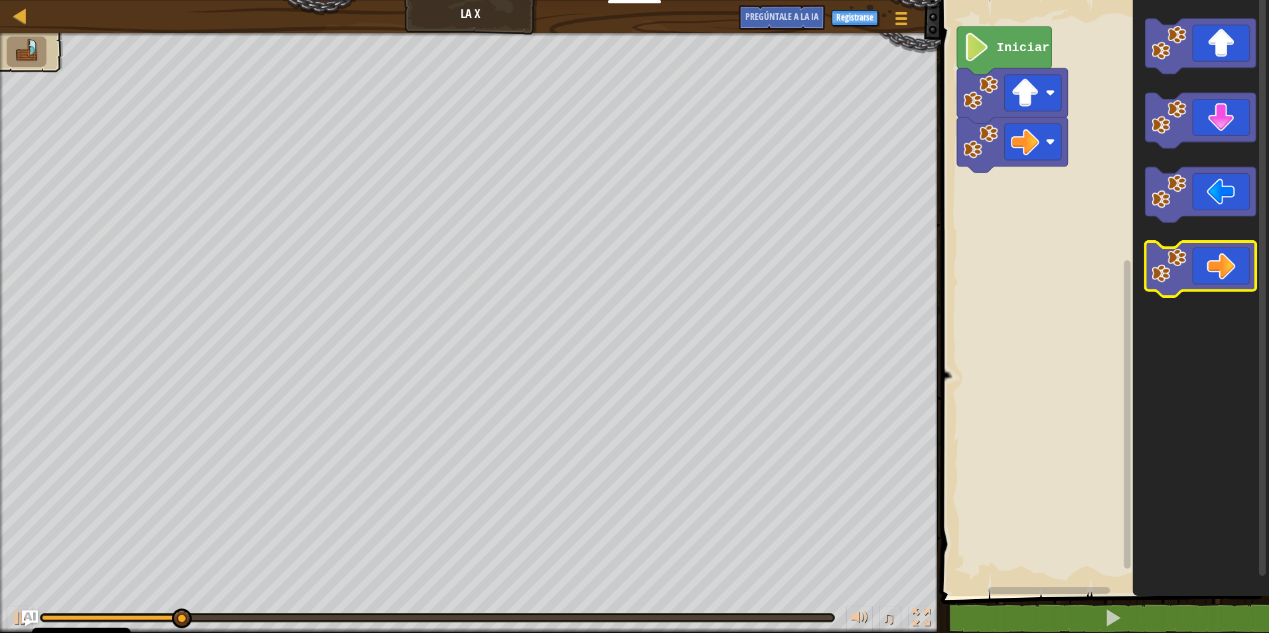
click at [1149, 273] on icon "Espacio de trabajo de Blockly" at bounding box center [1201, 269] width 111 height 55
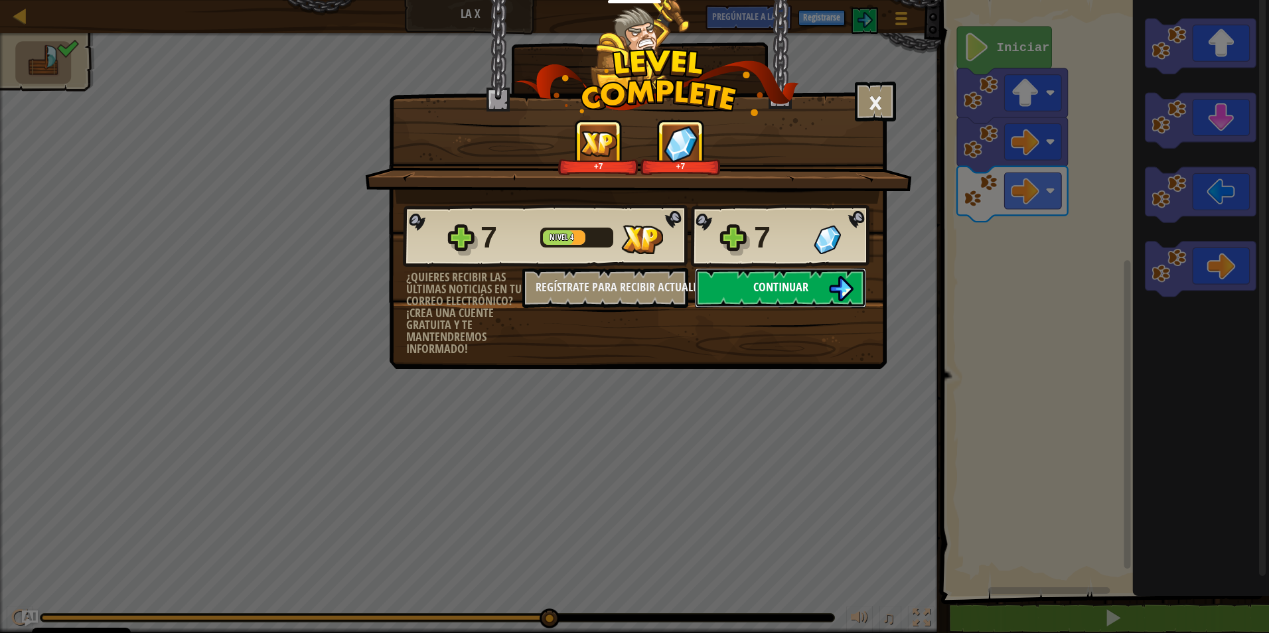
click at [795, 281] on span "Continuar" at bounding box center [781, 287] width 55 height 17
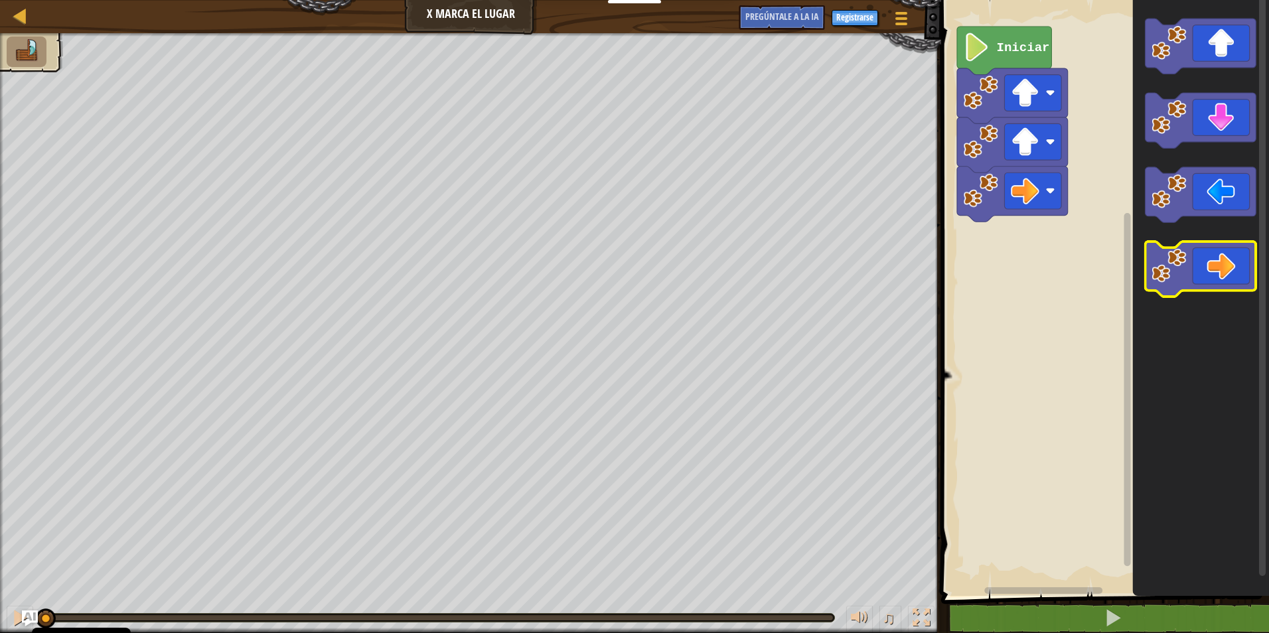
click at [1153, 264] on image "Espacio de trabajo de Blockly" at bounding box center [1169, 265] width 35 height 35
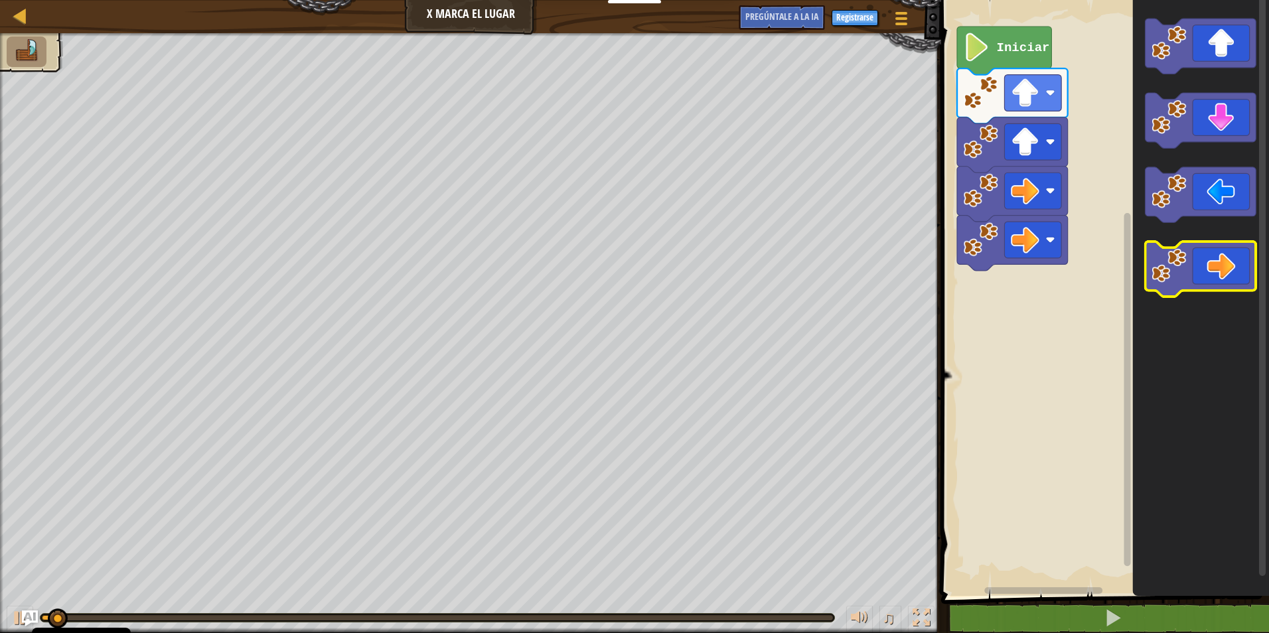
click at [1153, 264] on image "Espacio de trabajo de Blockly" at bounding box center [1169, 265] width 35 height 35
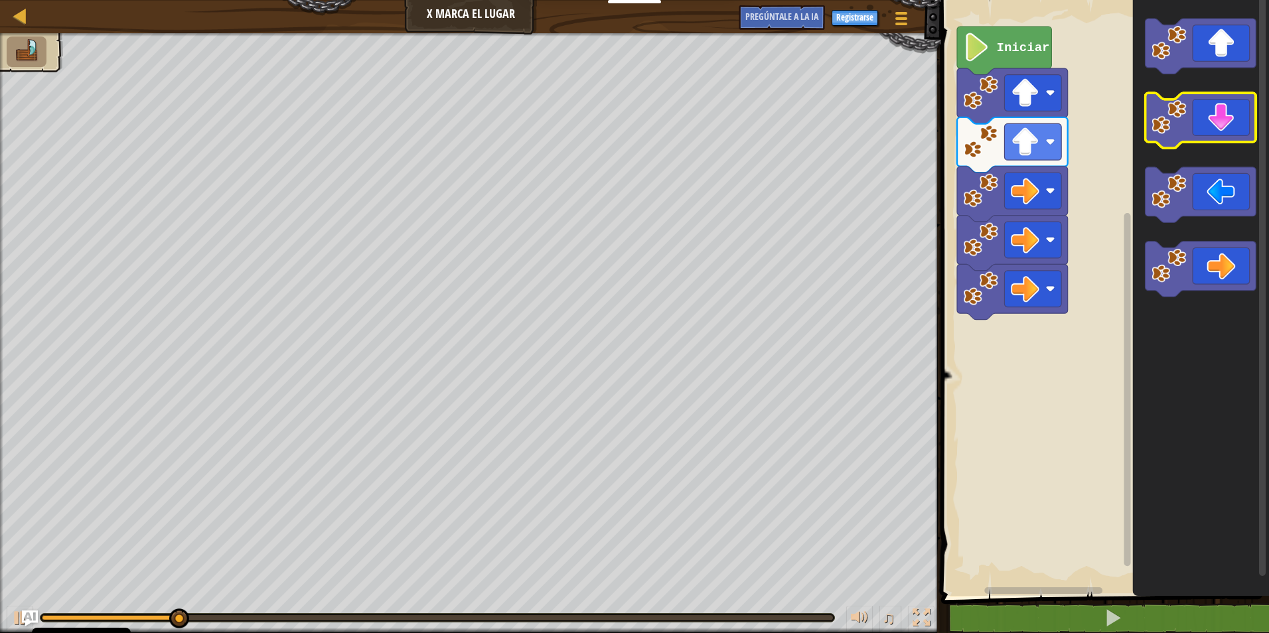
click at [1161, 116] on image "Espacio de trabajo de Blockly" at bounding box center [1169, 117] width 35 height 35
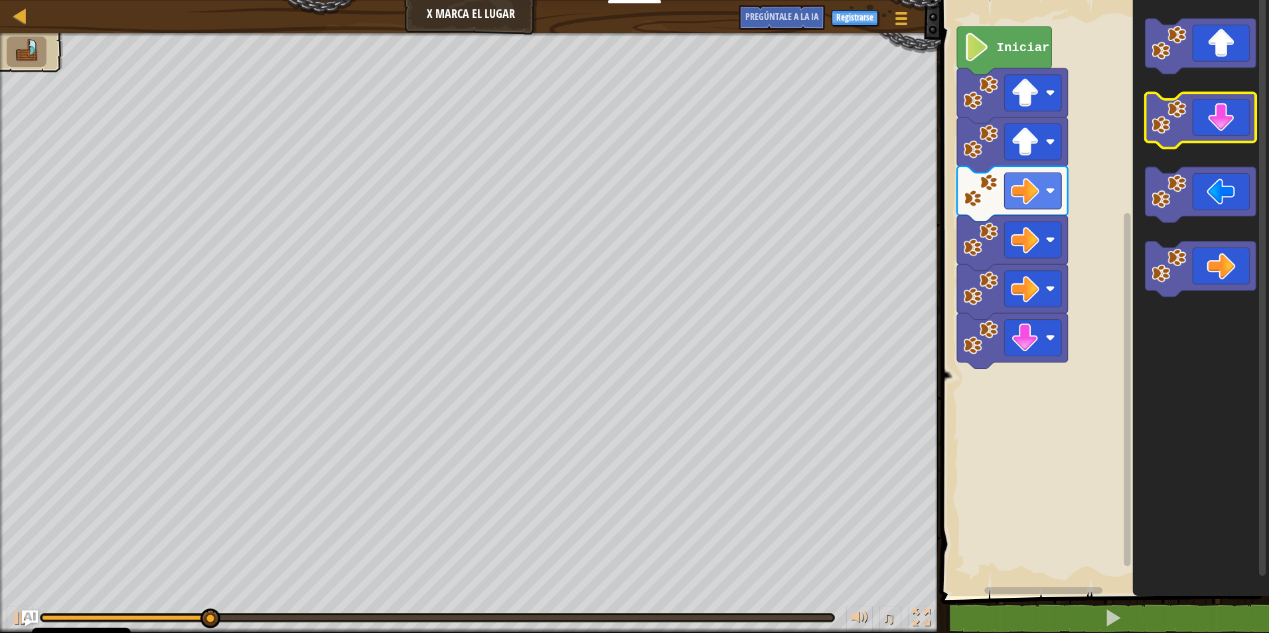
click at [635, 293] on div "Mapa X Marca el Lugar Menú del Juego Registrarse Pregúntale a la IA 1 ההההההההה…" at bounding box center [634, 316] width 1269 height 633
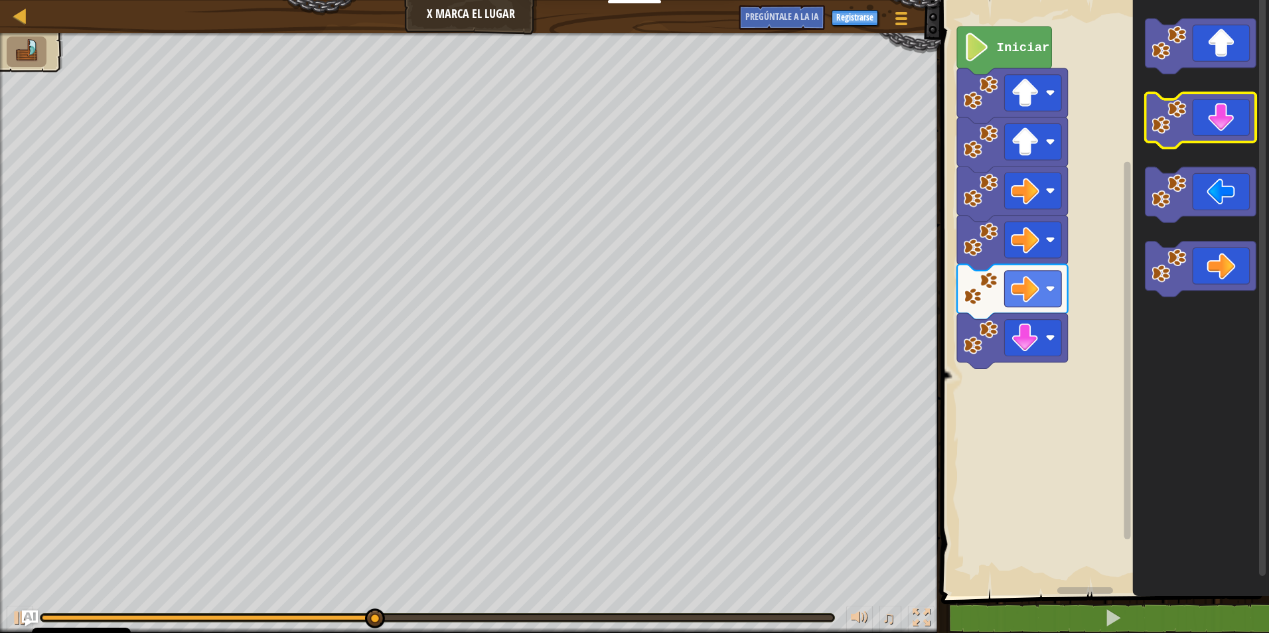
click at [1156, 125] on image "Espacio de trabajo de Blockly" at bounding box center [1169, 117] width 35 height 35
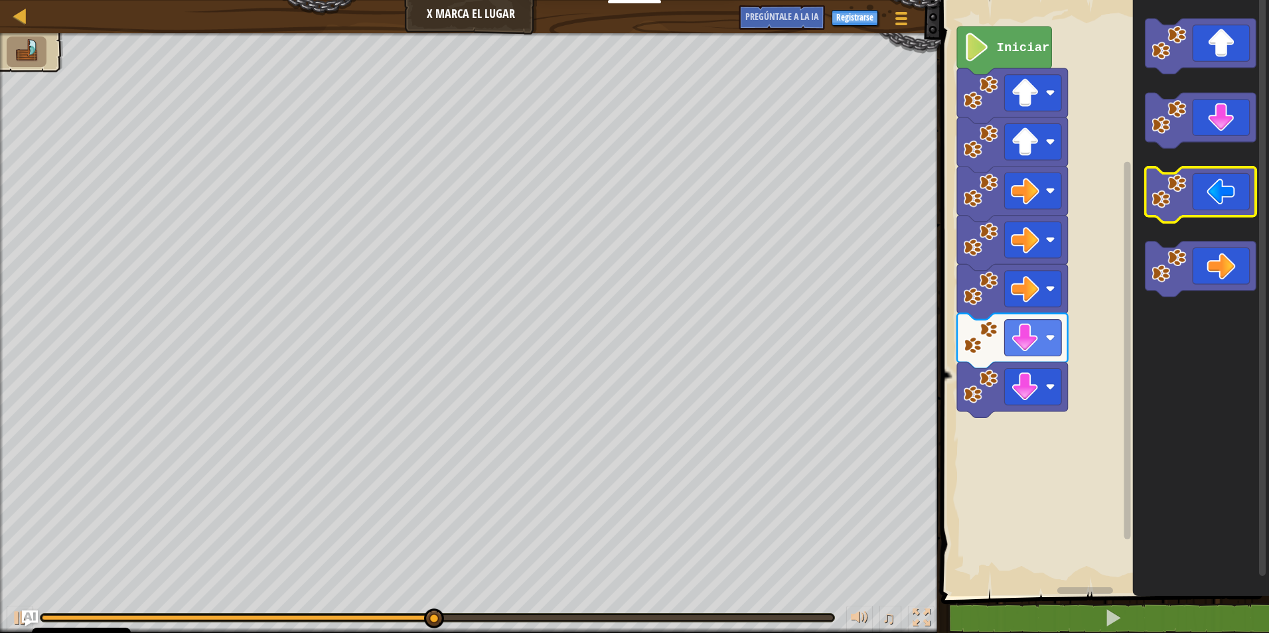
click at [1179, 195] on image "Espacio de trabajo de Blockly" at bounding box center [1169, 191] width 35 height 35
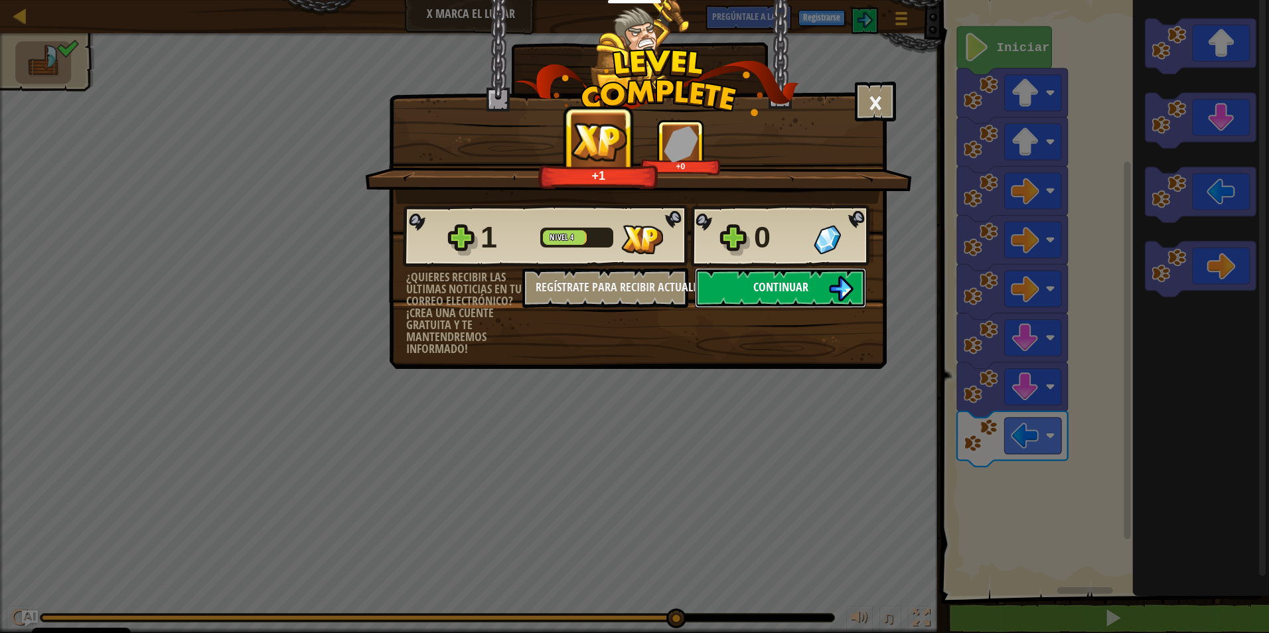
click at [760, 301] on button "Continuar" at bounding box center [780, 288] width 171 height 40
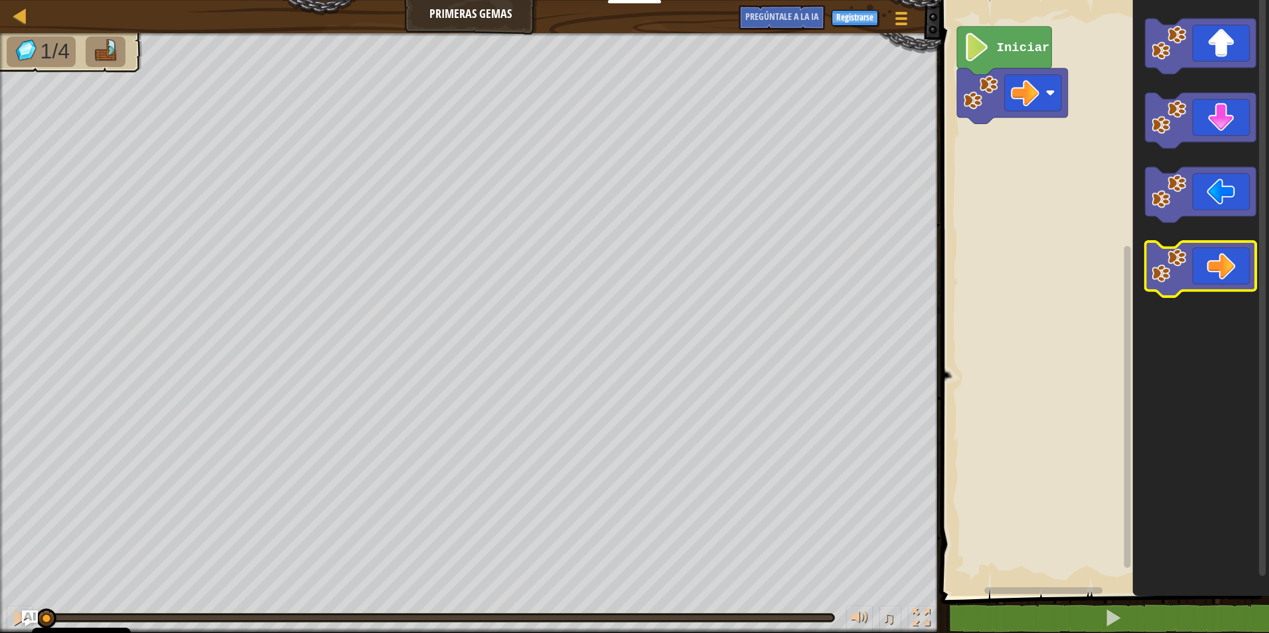
click at [1170, 258] on image "Espacio de trabajo de Blockly" at bounding box center [1169, 265] width 35 height 35
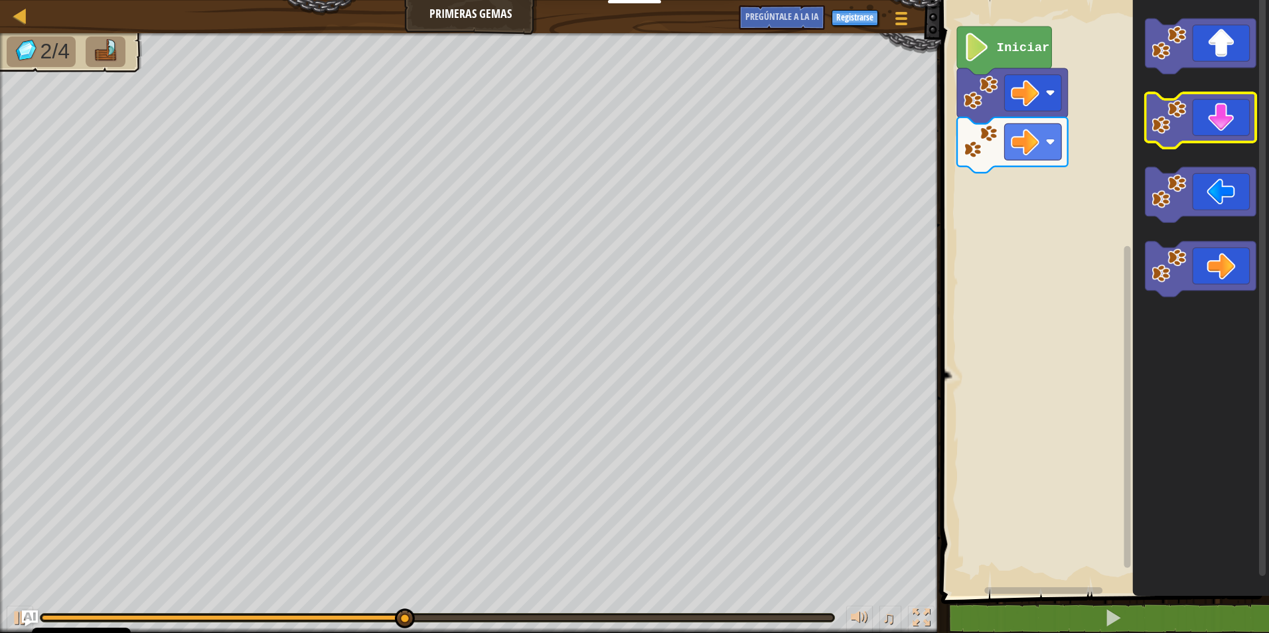
click at [1198, 123] on icon "Espacio de trabajo de Blockly" at bounding box center [1201, 120] width 111 height 55
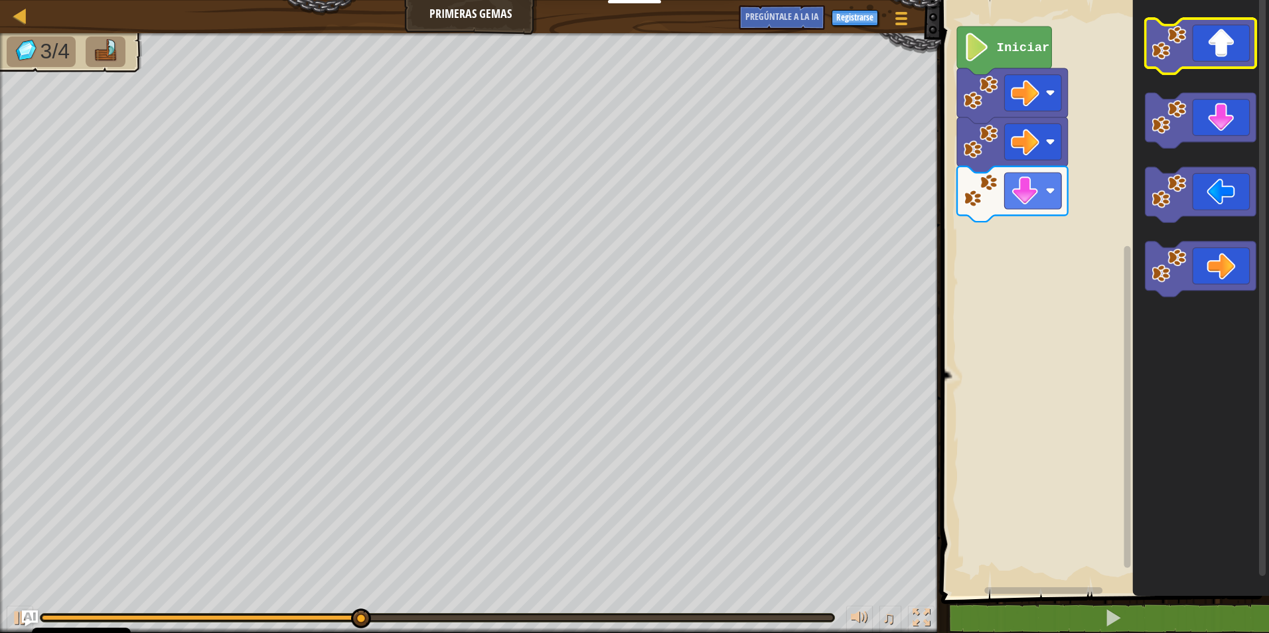
click at [1173, 46] on image "Espacio de trabajo de Blockly" at bounding box center [1169, 42] width 35 height 35
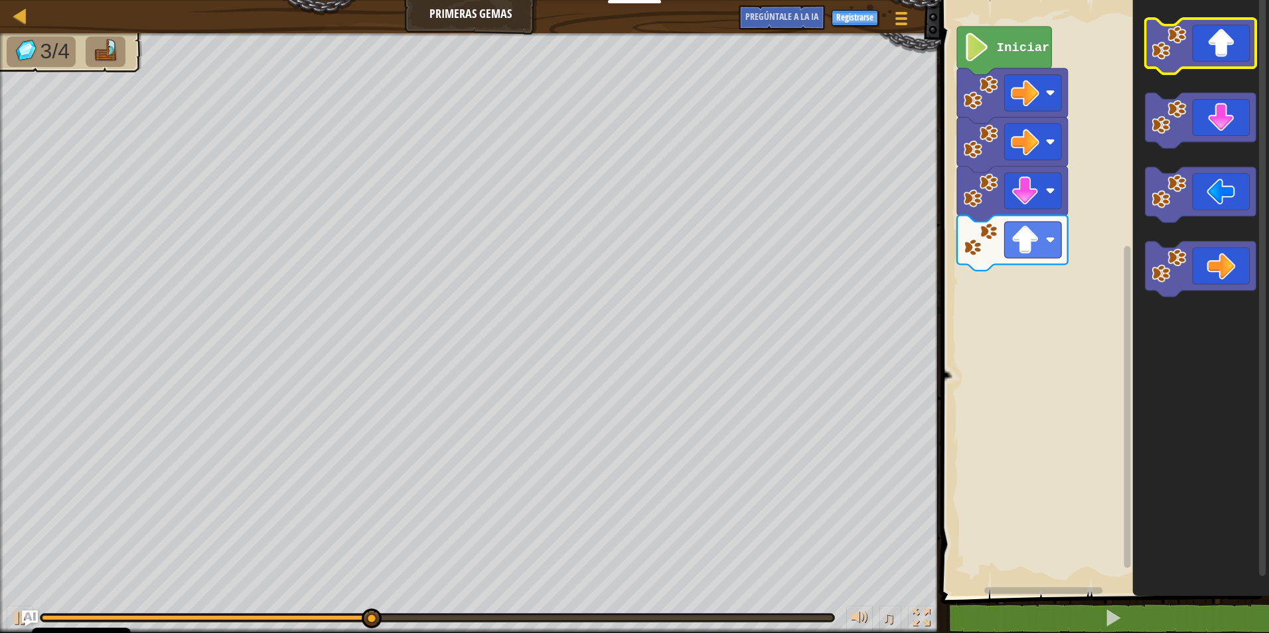
click at [1171, 53] on image "Espacio de trabajo de Blockly" at bounding box center [1169, 42] width 35 height 35
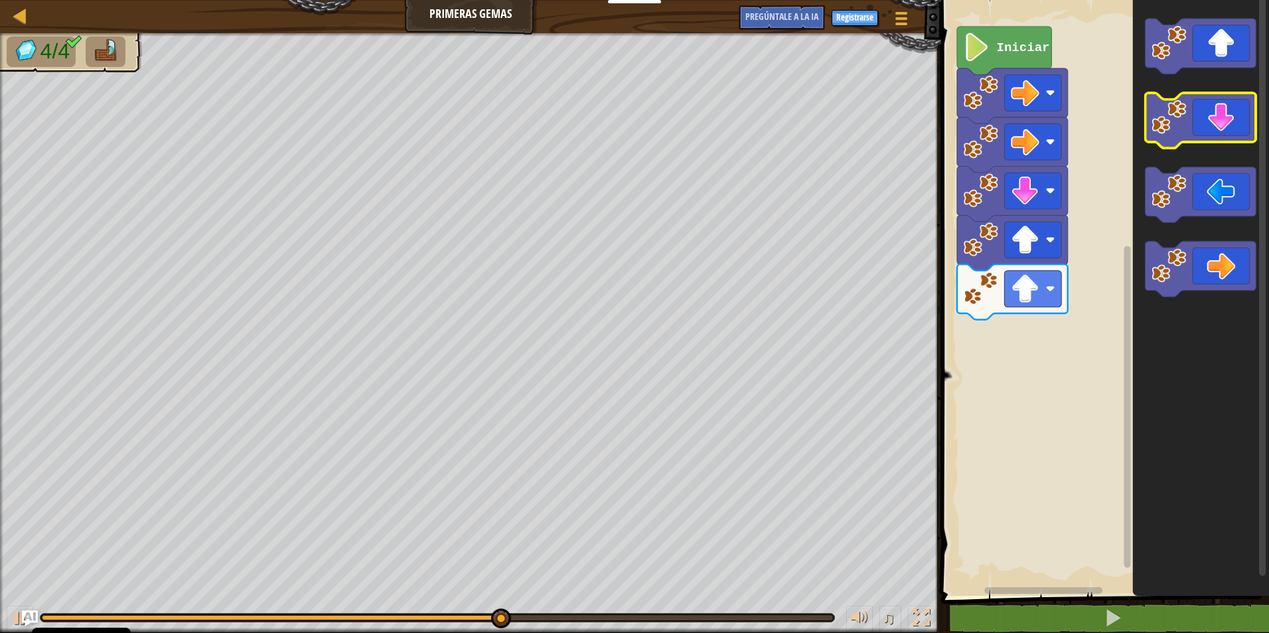
click at [1180, 109] on image "Espacio de trabajo de Blockly" at bounding box center [1169, 117] width 35 height 35
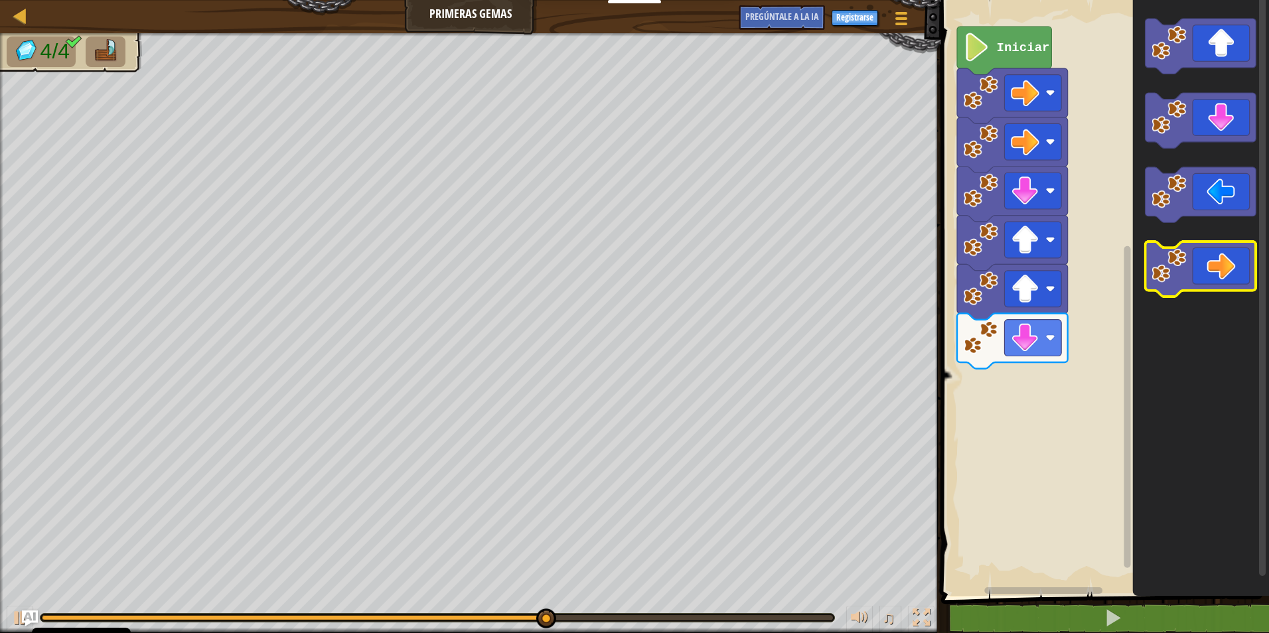
click at [1181, 268] on image "Espacio de trabajo de Blockly" at bounding box center [1169, 265] width 35 height 35
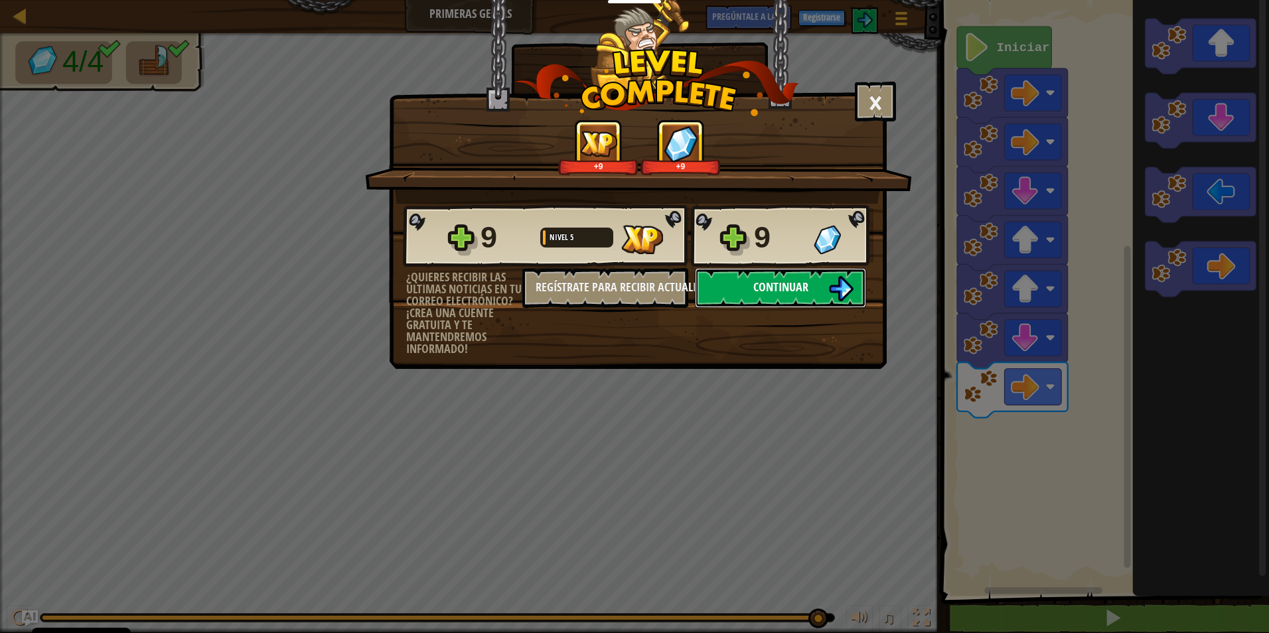
click at [805, 291] on span "Continuar" at bounding box center [781, 287] width 55 height 17
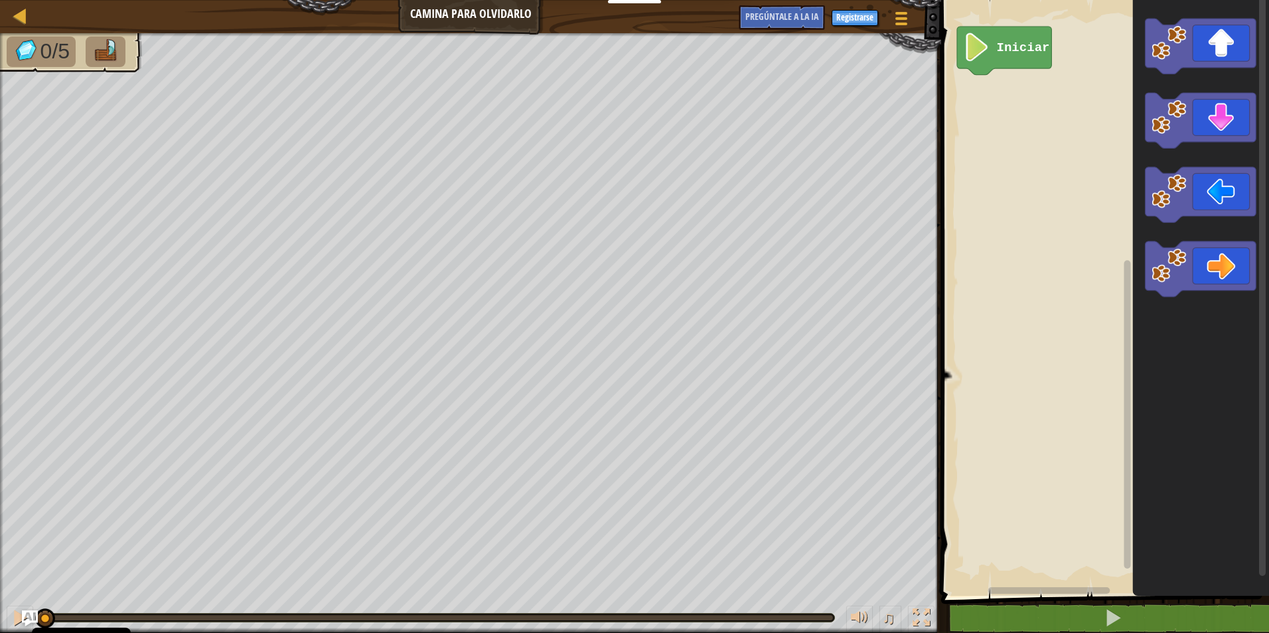
click at [1176, 58] on image "Espacio de trabajo de Blockly" at bounding box center [1169, 42] width 35 height 35
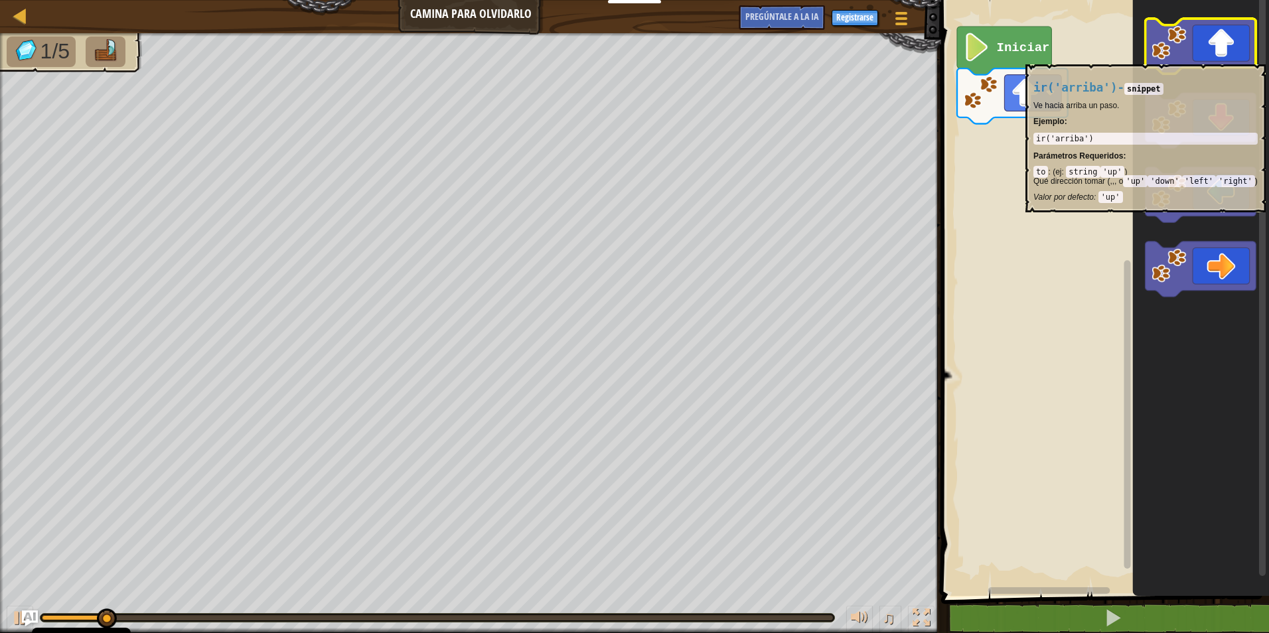
click at [1176, 58] on image "Espacio de trabajo de Blockly" at bounding box center [1169, 42] width 35 height 35
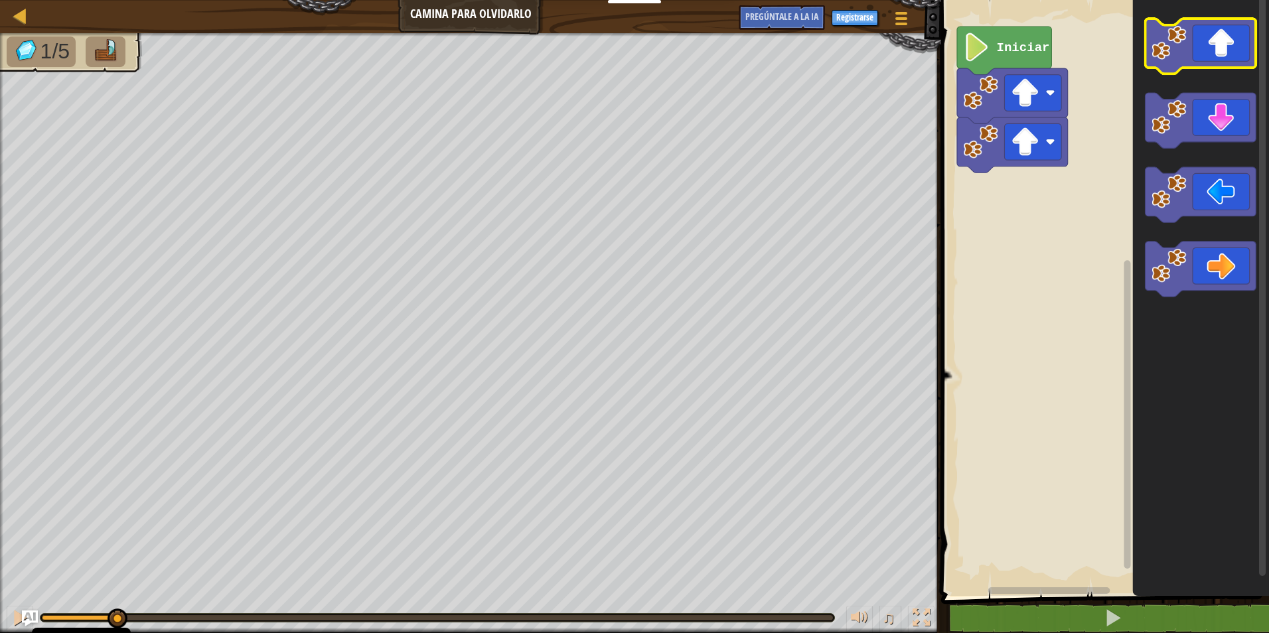
click at [1176, 58] on image "Espacio de trabajo de Blockly" at bounding box center [1169, 42] width 35 height 35
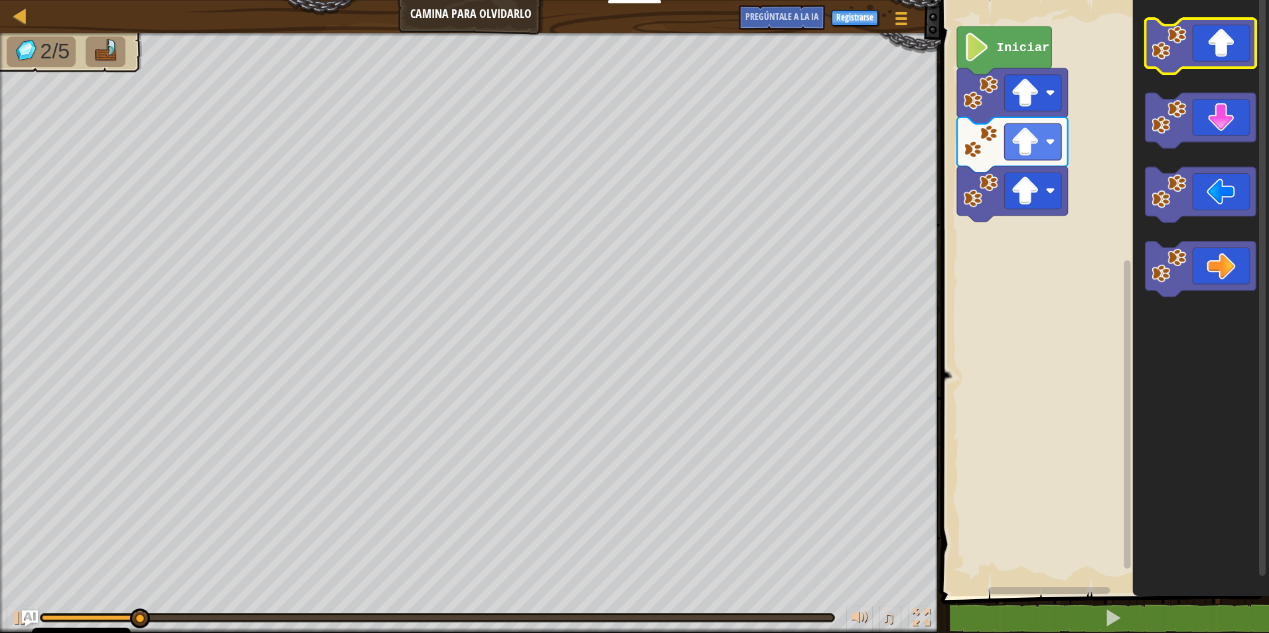
click at [1176, 54] on image "Espacio de trabajo de Blockly" at bounding box center [1169, 42] width 35 height 35
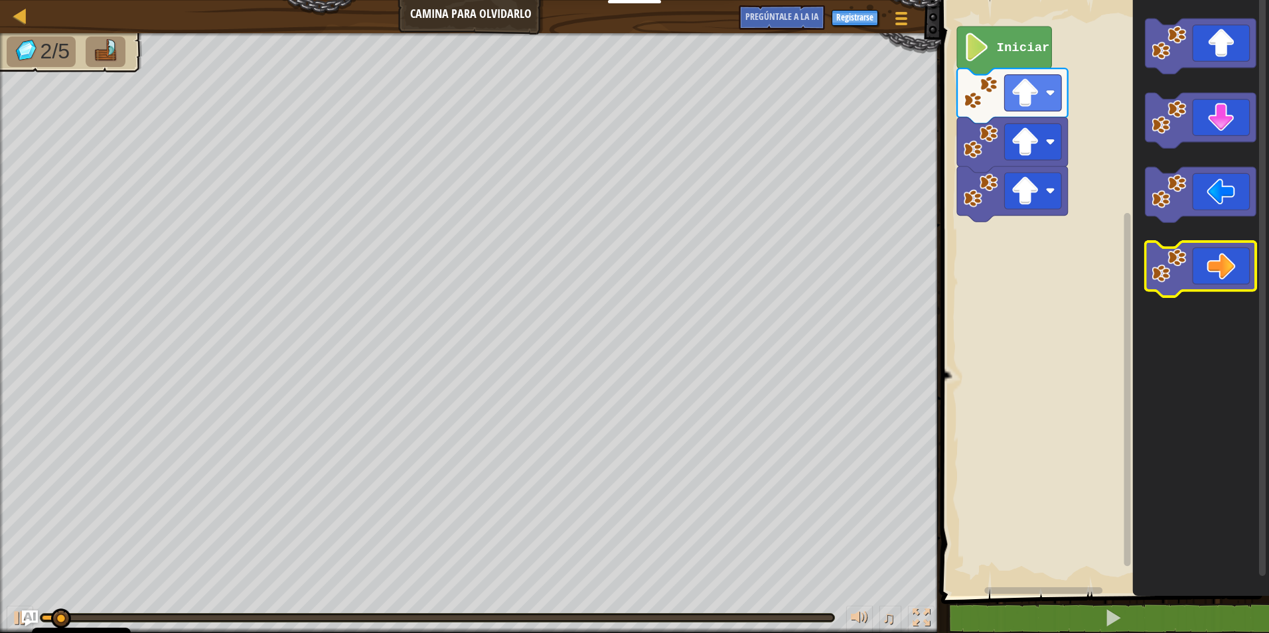
click at [1175, 277] on image "Espacio de trabajo de Blockly" at bounding box center [1169, 265] width 35 height 35
click at [1176, 277] on image "Espacio de trabajo de Blockly" at bounding box center [1169, 265] width 35 height 35
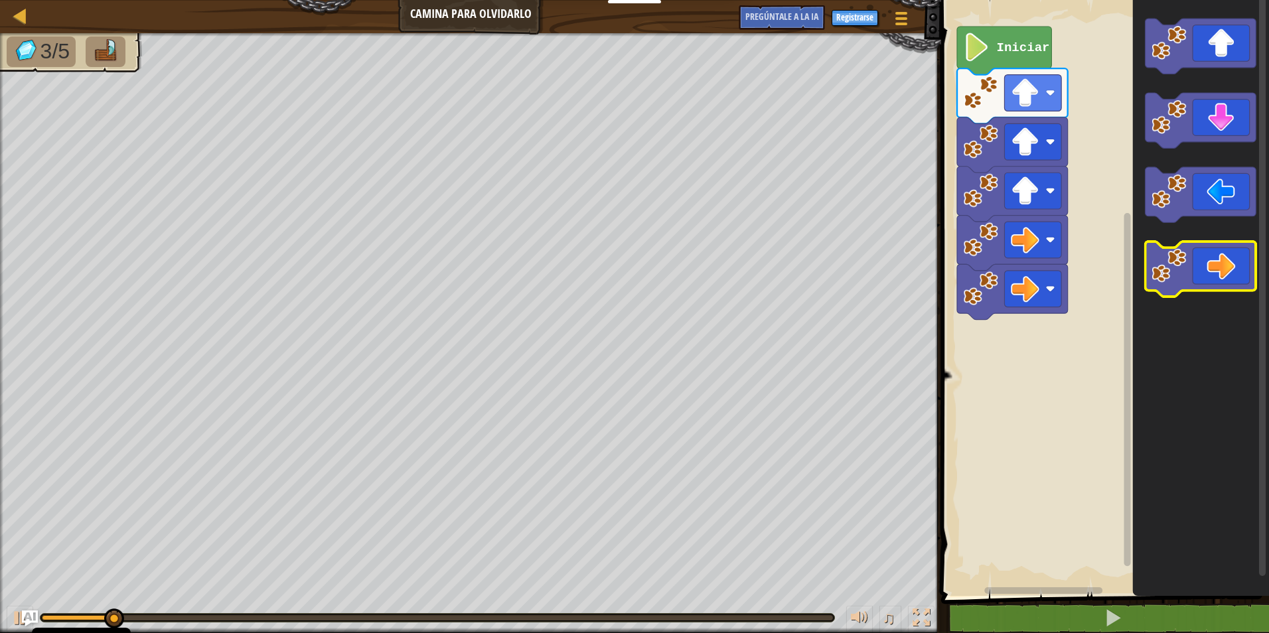
click at [1176, 277] on image "Espacio de trabajo de Blockly" at bounding box center [1169, 265] width 35 height 35
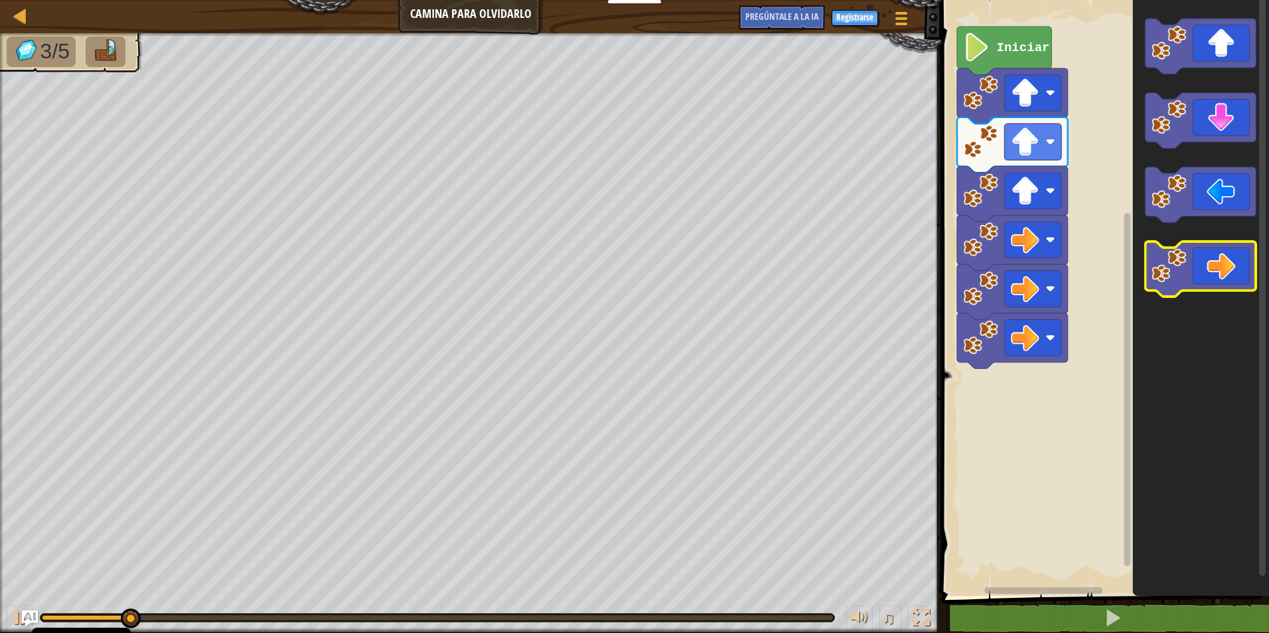
click at [1176, 277] on image "Espacio de trabajo de Blockly" at bounding box center [1169, 265] width 35 height 35
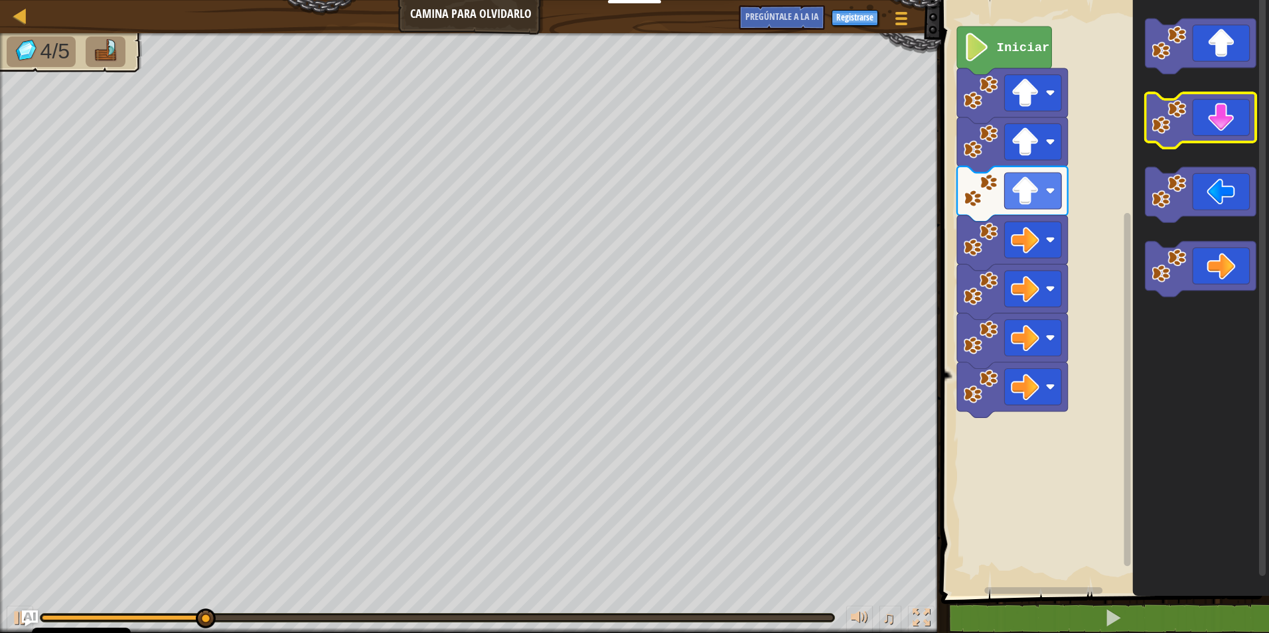
click at [1167, 133] on image "Espacio de trabajo de Blockly" at bounding box center [1169, 117] width 35 height 35
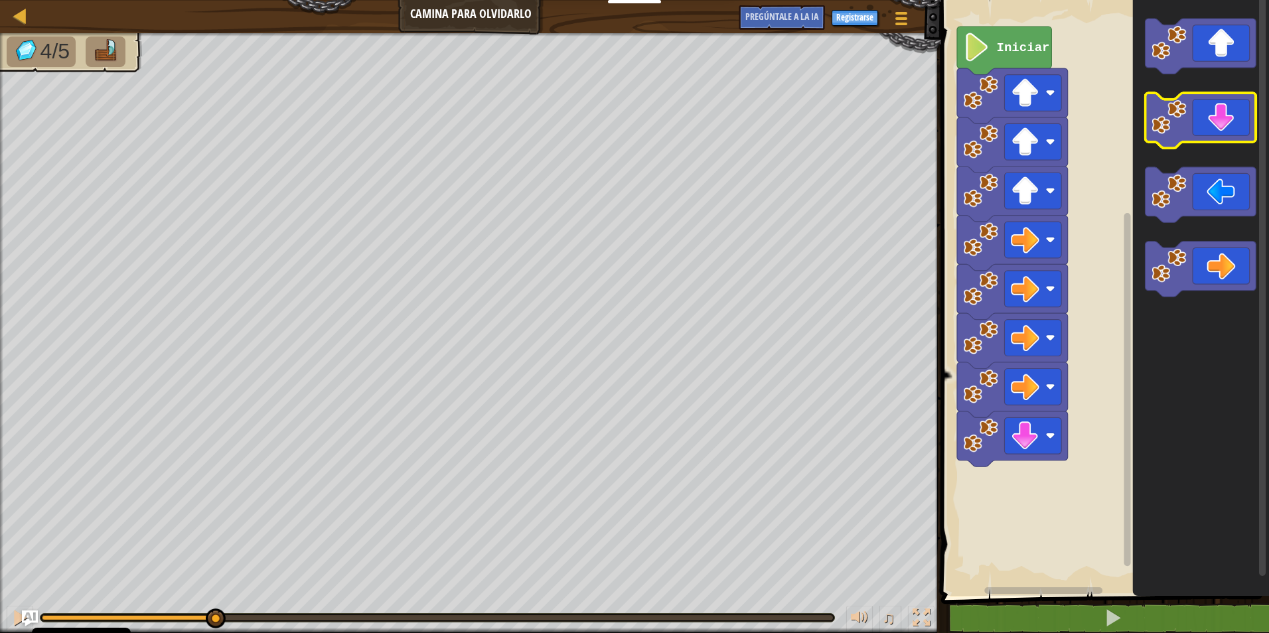
click at [1167, 133] on image "Espacio de trabajo de Blockly" at bounding box center [1169, 117] width 35 height 35
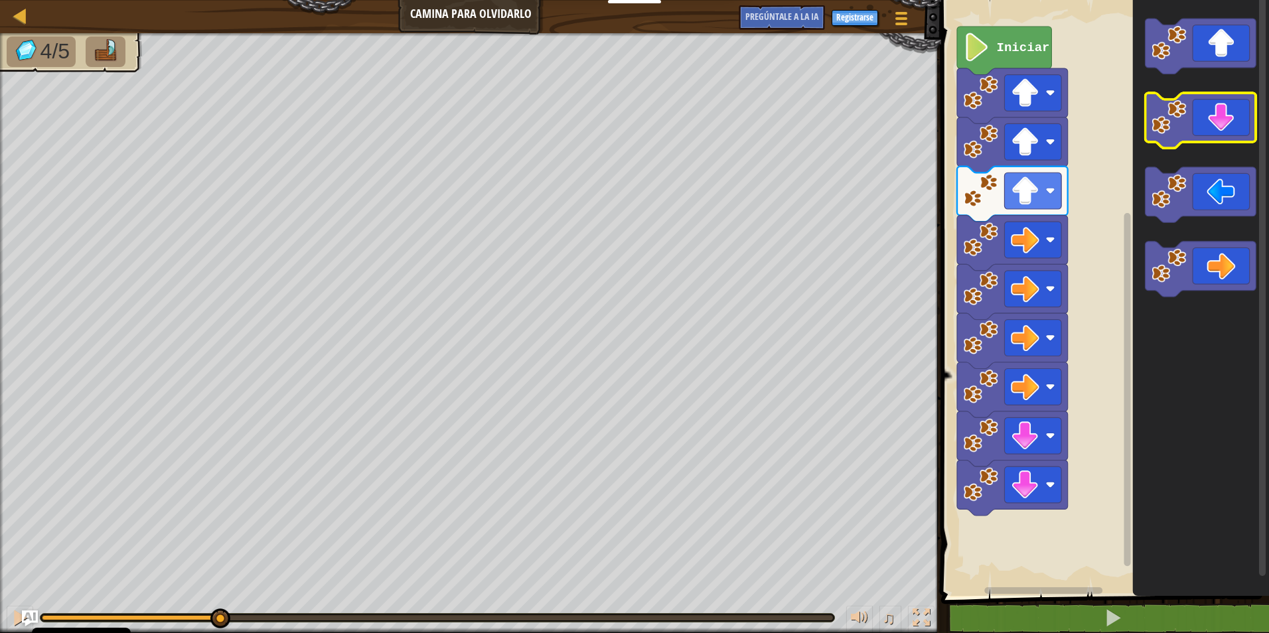
click at [1167, 133] on image "Espacio de trabajo de Blockly" at bounding box center [1169, 117] width 35 height 35
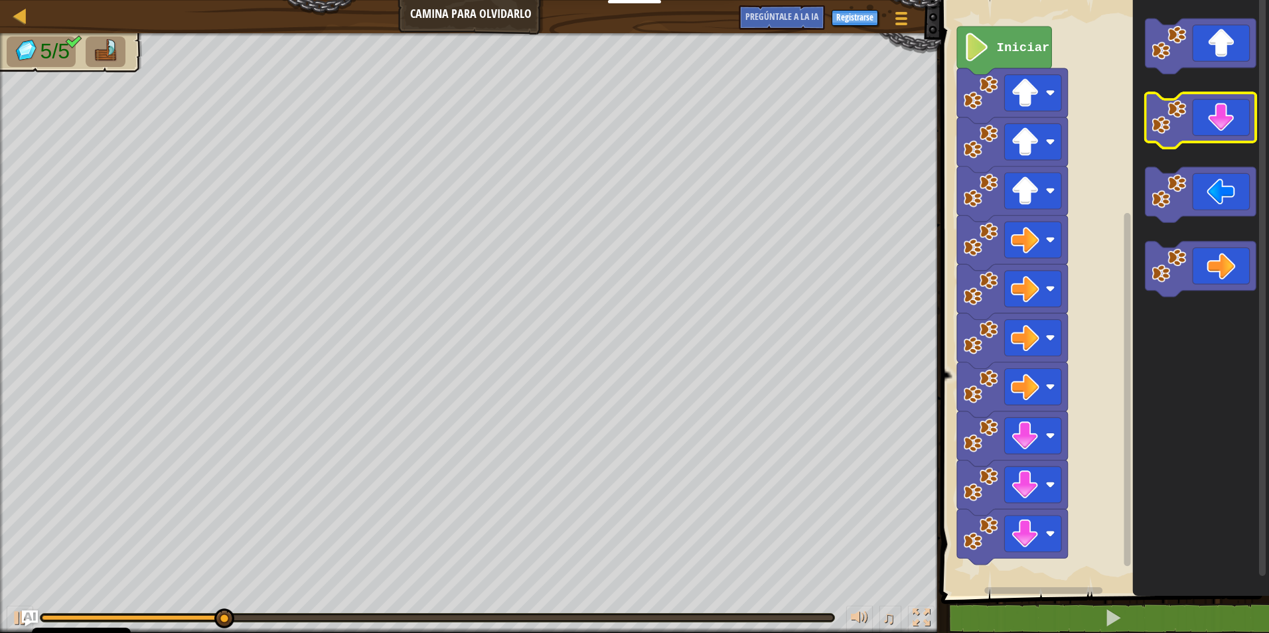
click at [1167, 133] on image "Espacio de trabajo de Blockly" at bounding box center [1169, 117] width 35 height 35
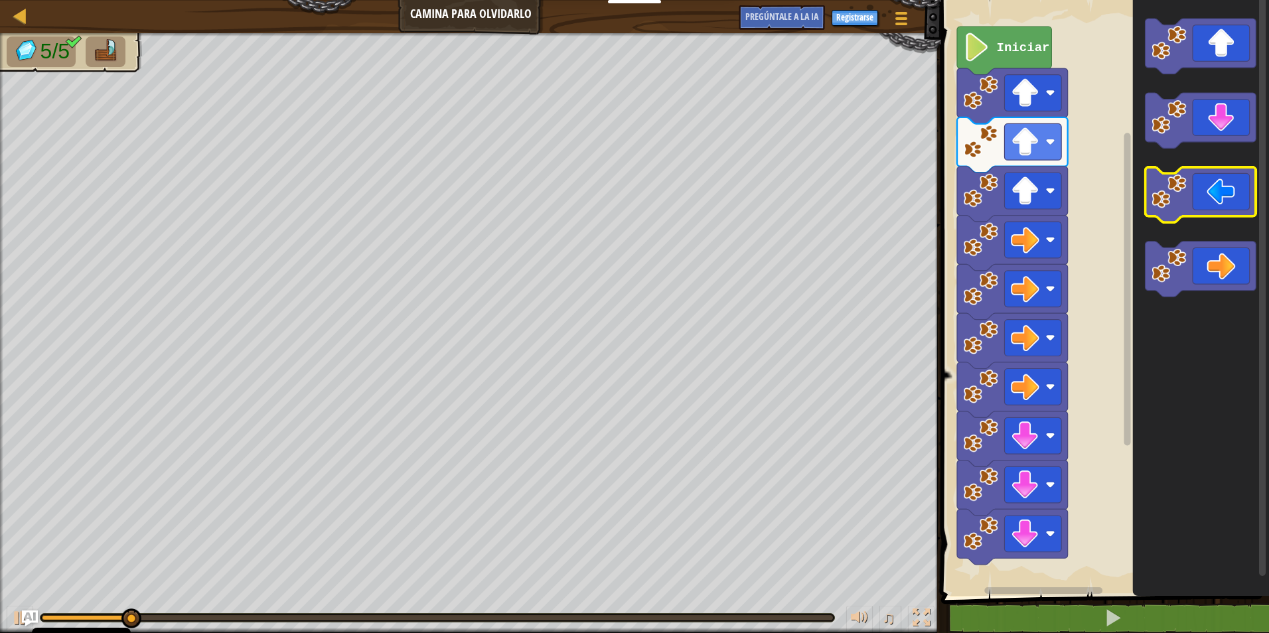
click at [1179, 198] on image "Espacio de trabajo de Blockly" at bounding box center [1169, 191] width 35 height 35
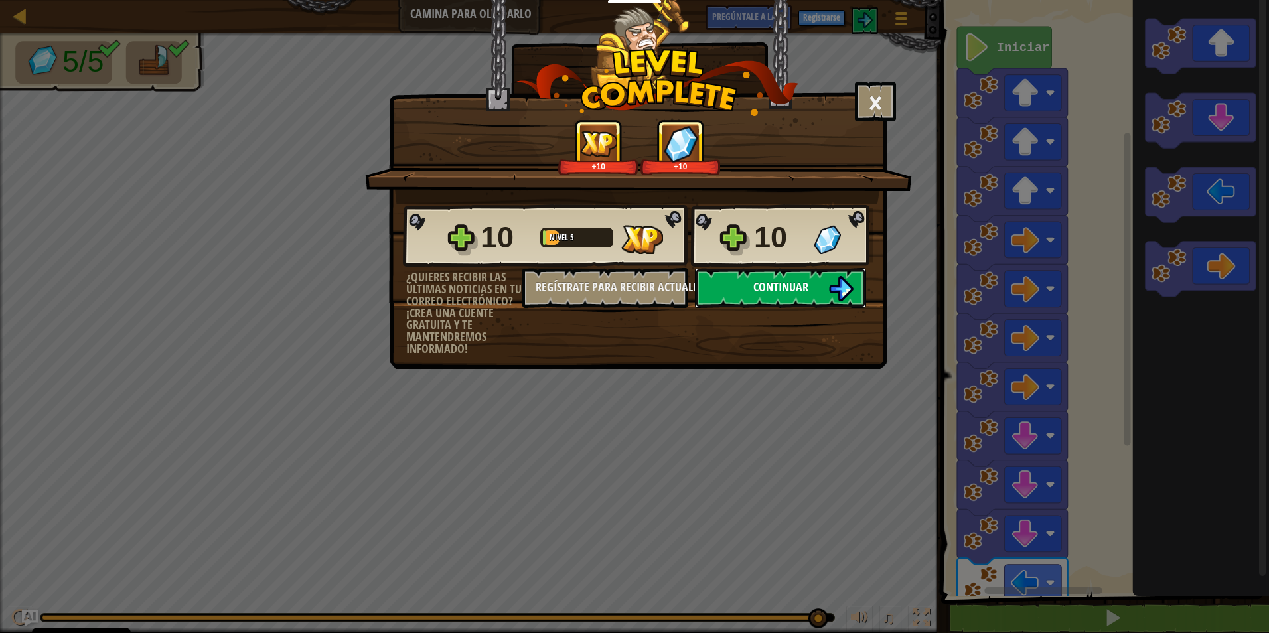
click at [791, 297] on button "Continuar" at bounding box center [780, 288] width 171 height 40
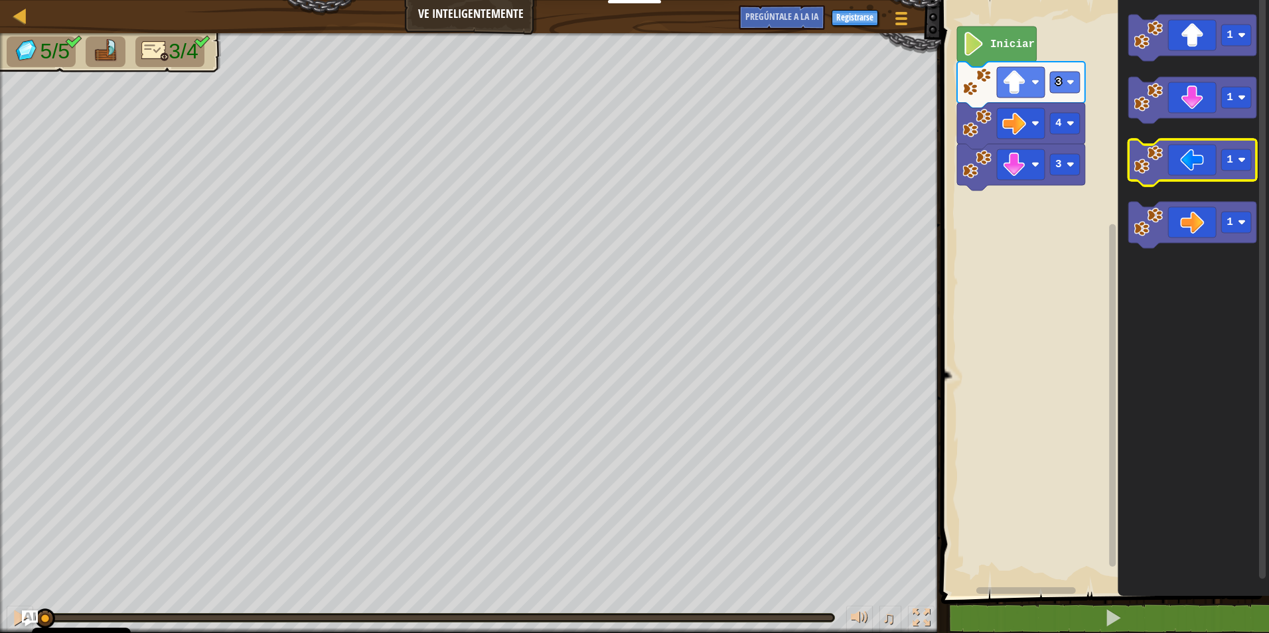
click at [1143, 160] on image "Espacio de trabajo de Blockly" at bounding box center [1148, 159] width 29 height 29
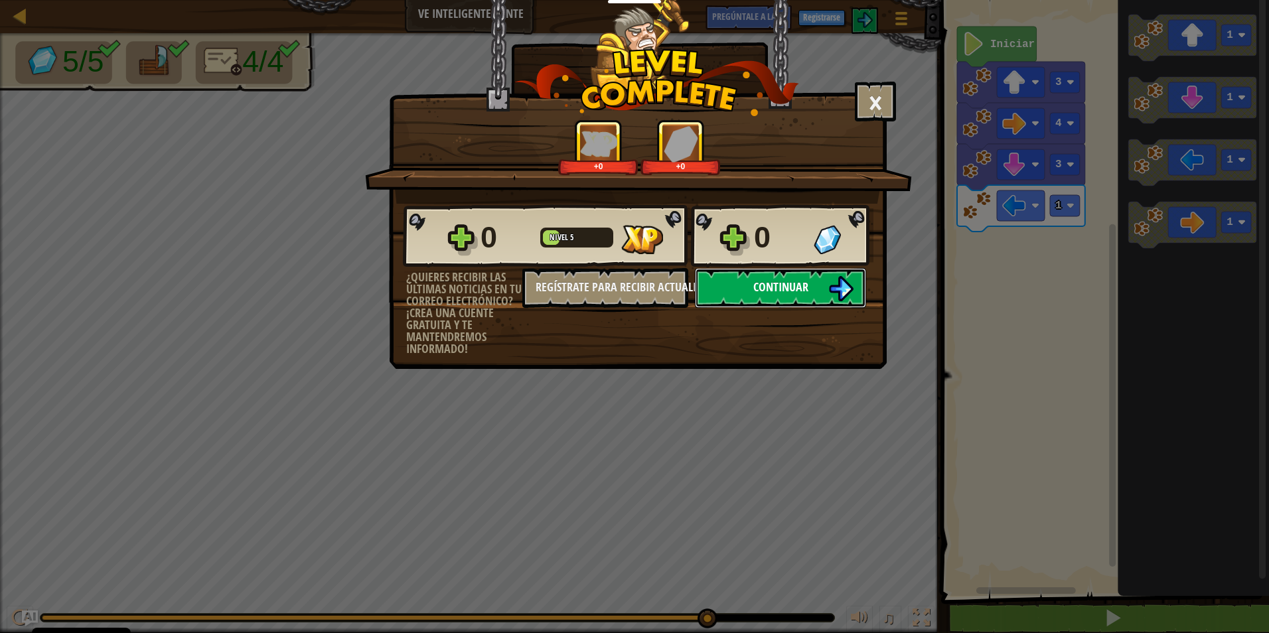
click at [798, 270] on button "Continuar" at bounding box center [780, 288] width 171 height 40
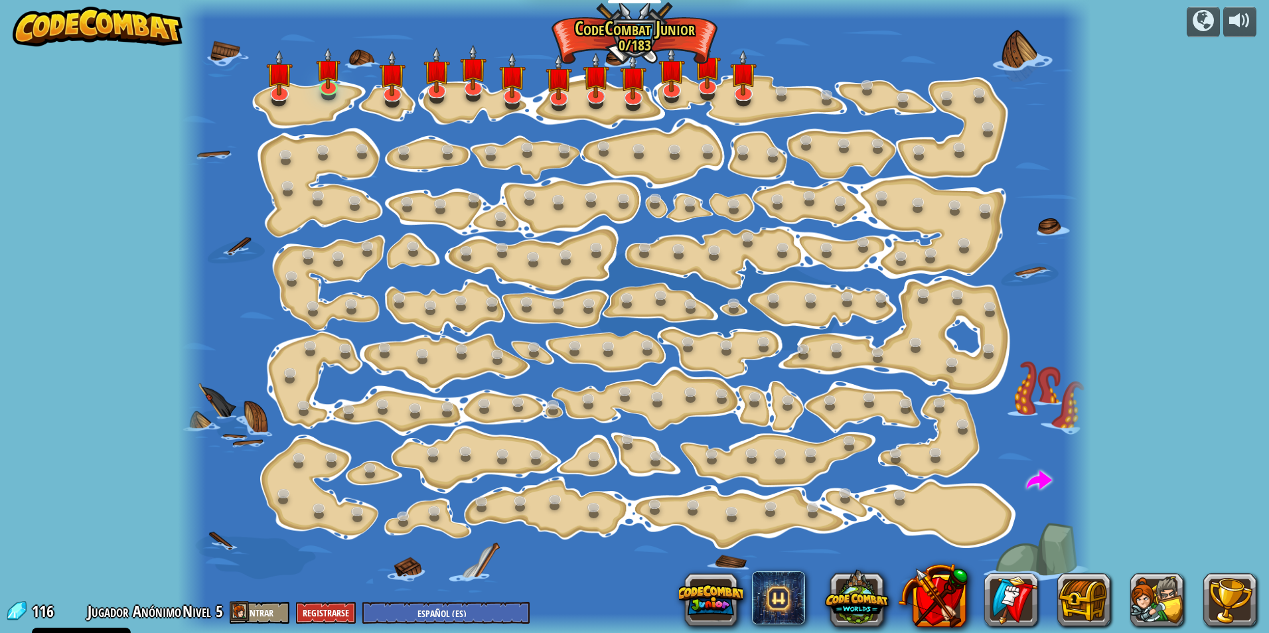
select select "es-ES"
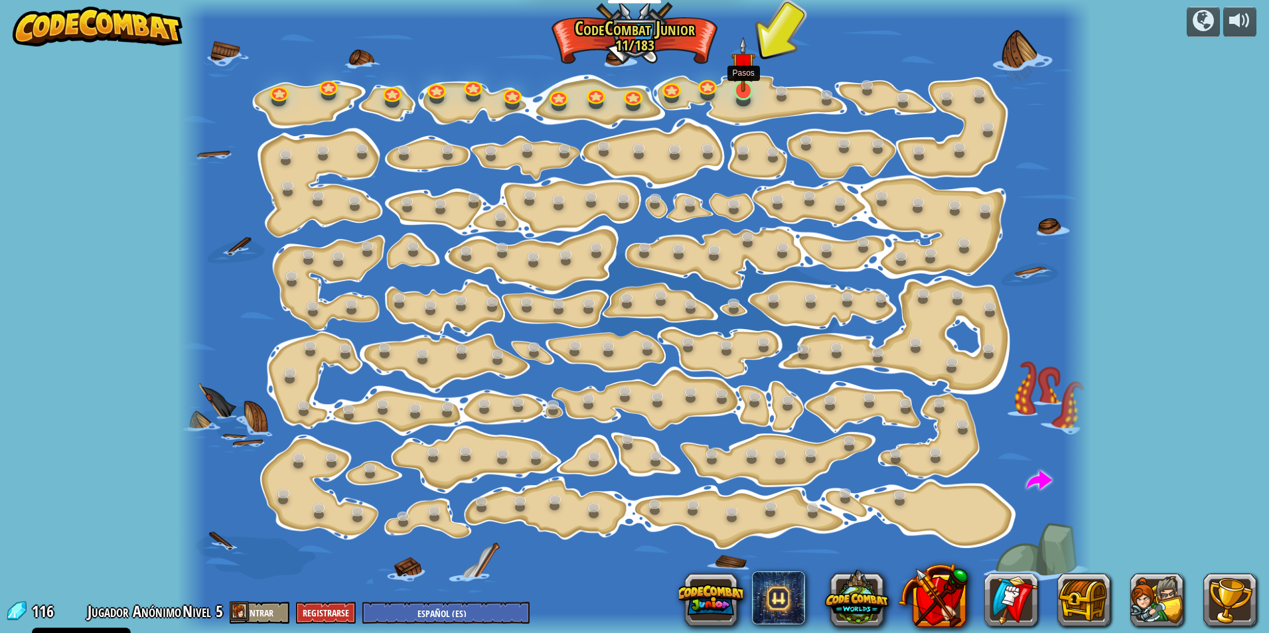
click at [739, 72] on img at bounding box center [744, 65] width 25 height 56
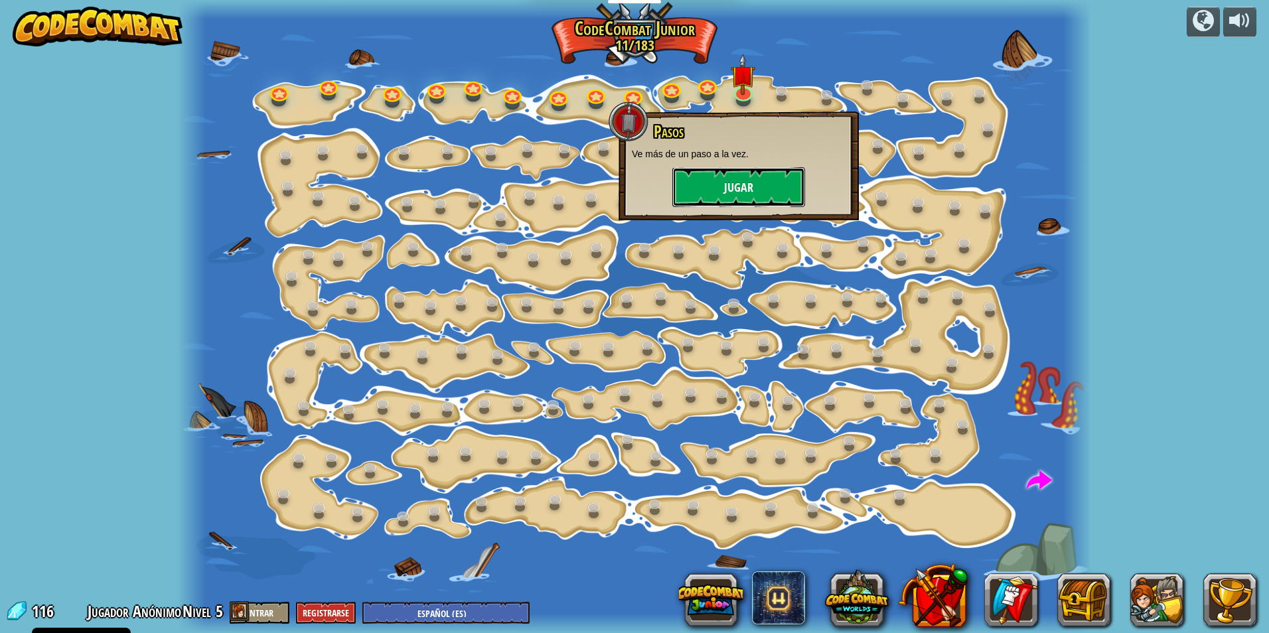
click at [762, 192] on button "Jugar" at bounding box center [739, 187] width 133 height 40
